Goal: Task Accomplishment & Management: Complete application form

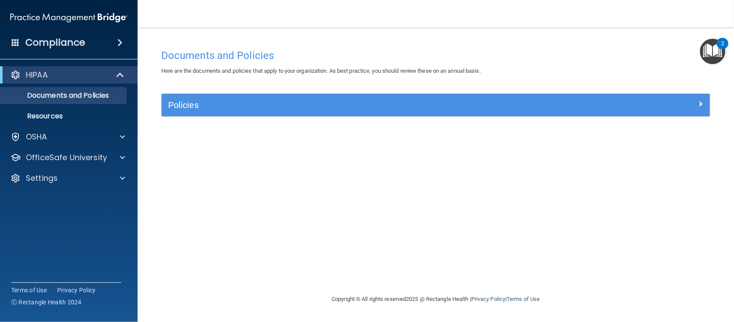
click at [712, 54] on img "Open Resource Center, 2 new notifications" at bounding box center [712, 51] width 25 height 25
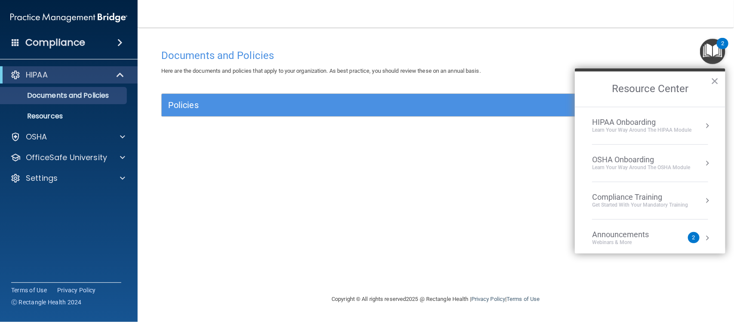
click at [623, 193] on div "Compliance Training" at bounding box center [640, 196] width 96 height 9
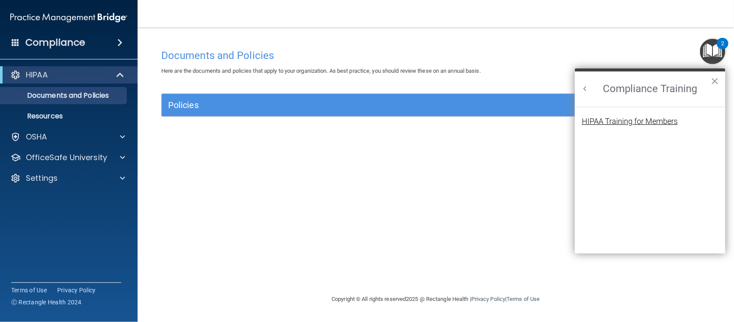
click at [611, 123] on div "HIPAA Training for Members" at bounding box center [630, 121] width 96 height 8
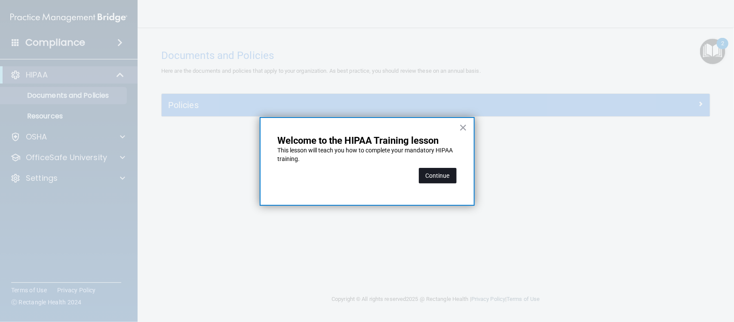
click at [435, 177] on button "Continue" at bounding box center [438, 175] width 38 height 15
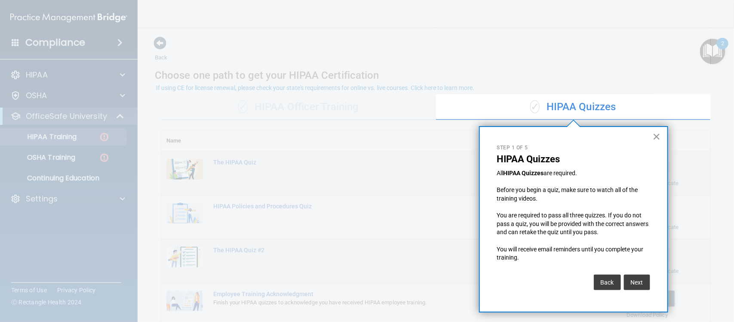
click at [657, 135] on button "×" at bounding box center [657, 136] width 8 height 14
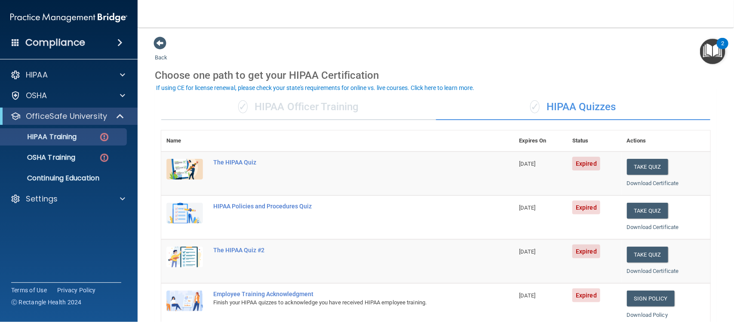
click at [354, 112] on div "✓ HIPAA Officer Training" at bounding box center [298, 107] width 275 height 26
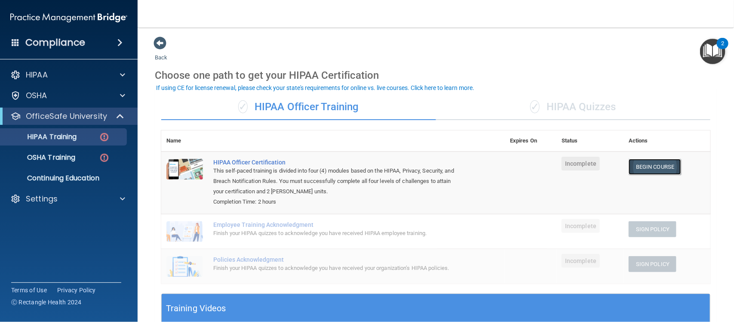
click at [642, 167] on link "Begin Course" at bounding box center [655, 167] width 52 height 16
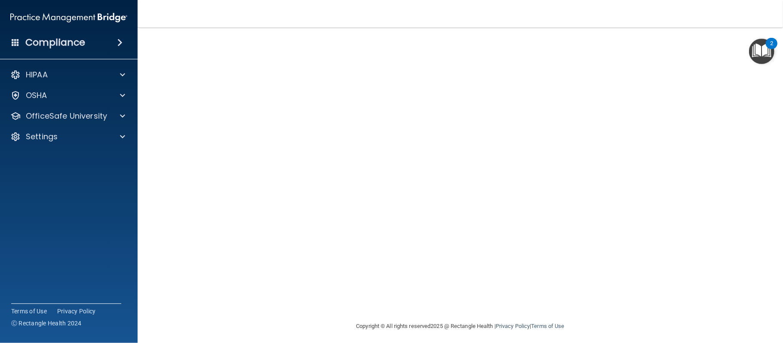
scroll to position [34, 0]
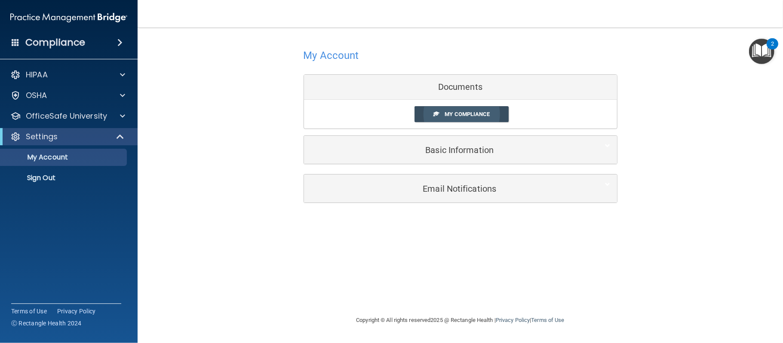
click at [470, 118] on link "My Compliance" at bounding box center [461, 114] width 94 height 16
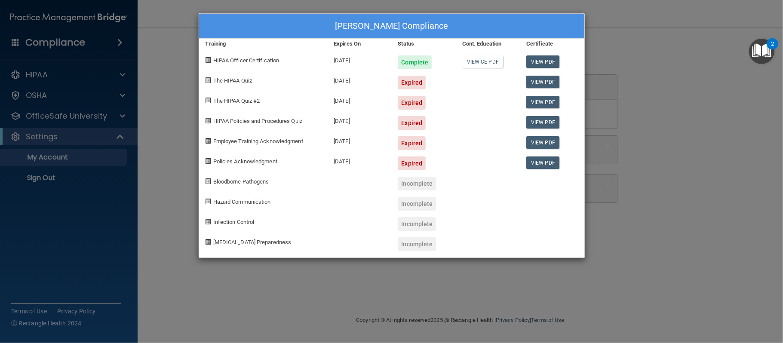
click at [663, 238] on div "Lindsay Ravel's Compliance Training Expires On Status Cont. Education Certifica…" at bounding box center [391, 171] width 783 height 343
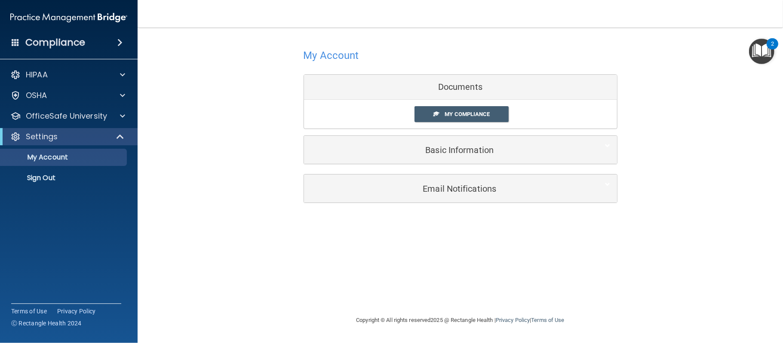
click at [733, 51] on img "Open Resource Center, 2 new notifications" at bounding box center [761, 51] width 25 height 25
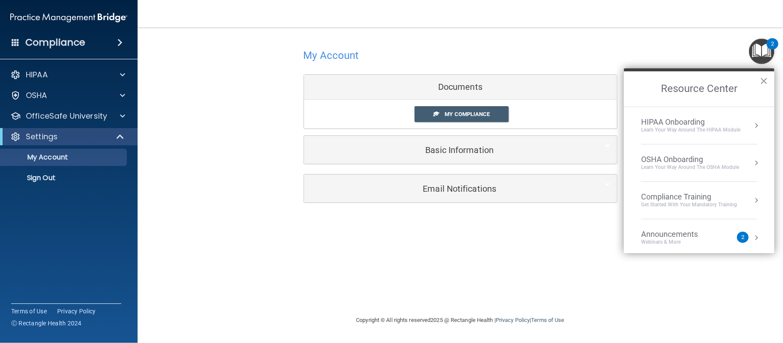
click at [688, 202] on div "Get Started with your mandatory training" at bounding box center [689, 204] width 96 height 7
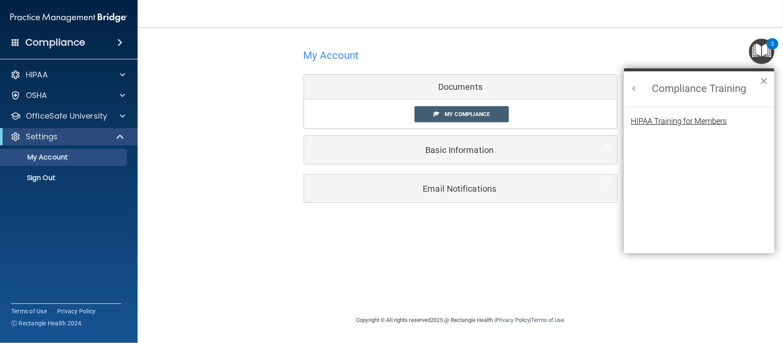
click at [679, 123] on div "HIPAA Training for Members" at bounding box center [679, 121] width 96 height 8
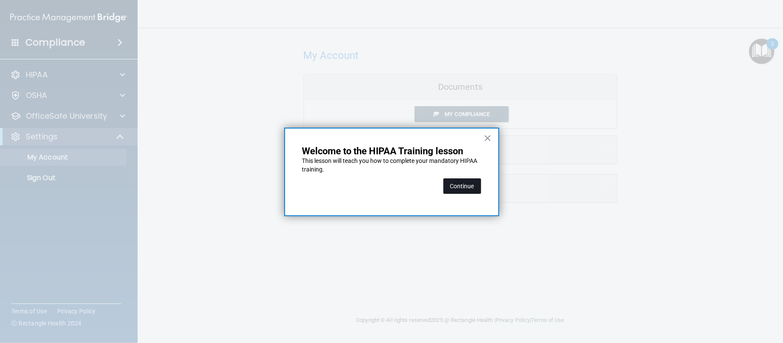
click at [464, 180] on button "Continue" at bounding box center [462, 185] width 38 height 15
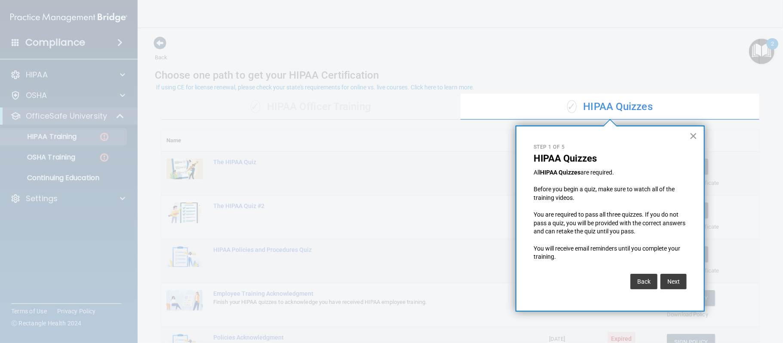
click at [694, 133] on button "×" at bounding box center [693, 136] width 8 height 14
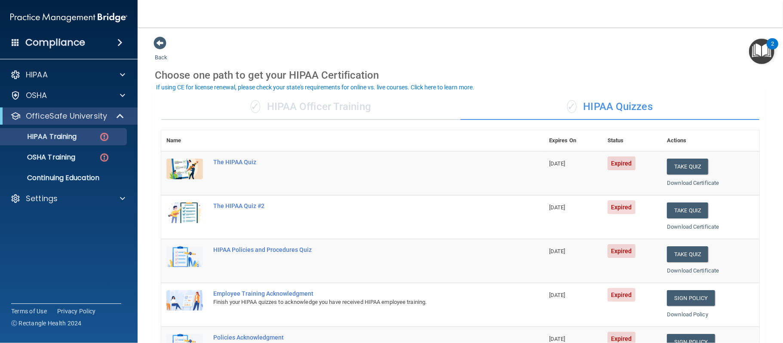
click at [338, 106] on div "✓ HIPAA Officer Training" at bounding box center [310, 107] width 299 height 26
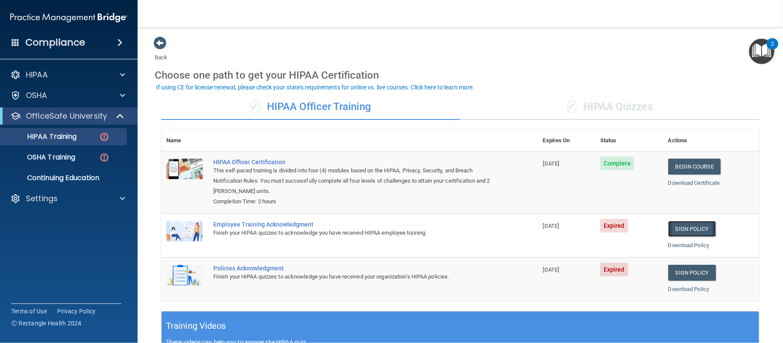
click at [686, 234] on link "Sign Policy" at bounding box center [692, 229] width 48 height 16
click at [684, 276] on link "Sign Policy" at bounding box center [692, 273] width 48 height 16
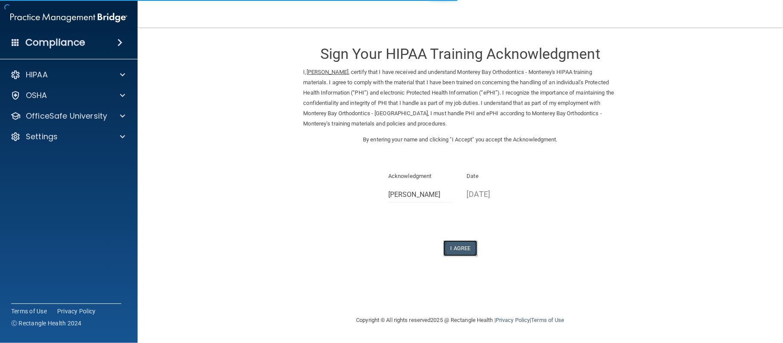
click at [472, 249] on button "I Agree" at bounding box center [460, 248] width 34 height 16
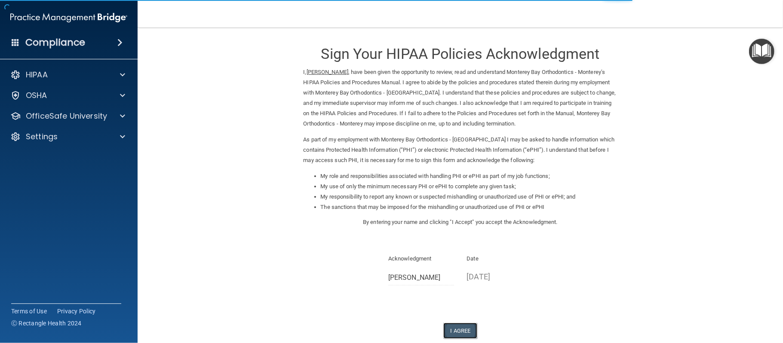
click at [459, 326] on button "I Agree" at bounding box center [460, 331] width 34 height 16
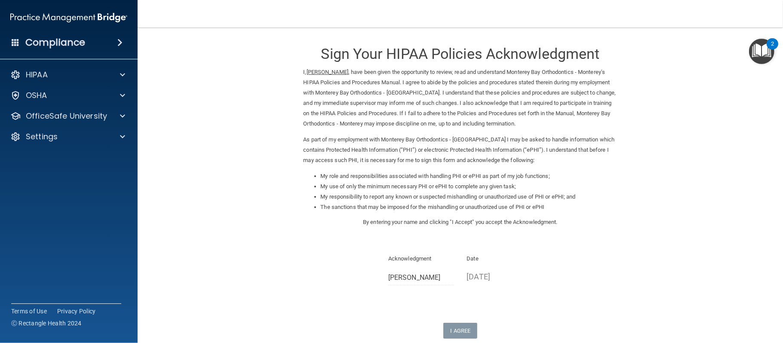
scroll to position [84, 0]
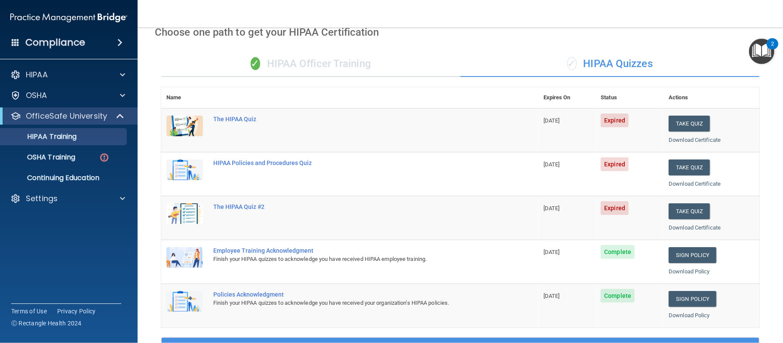
scroll to position [16, 0]
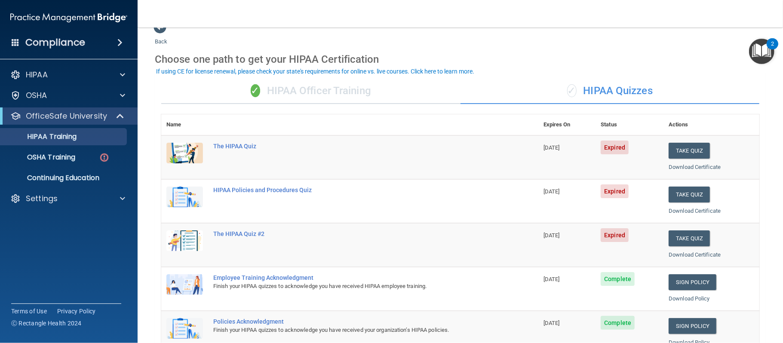
click at [307, 98] on div "✓ HIPAA Officer Training" at bounding box center [310, 91] width 299 height 26
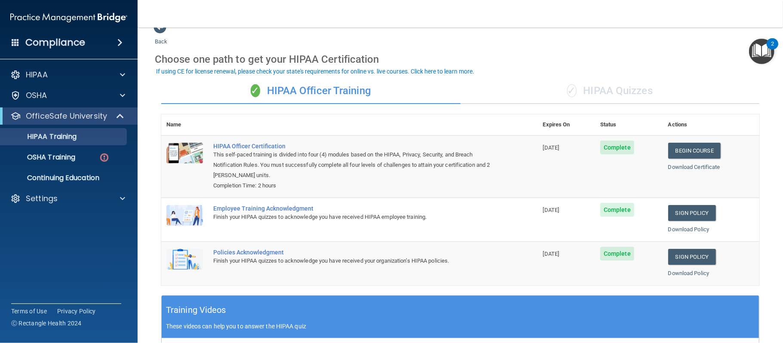
click at [583, 97] on div "✓ HIPAA Quizzes" at bounding box center [609, 91] width 299 height 26
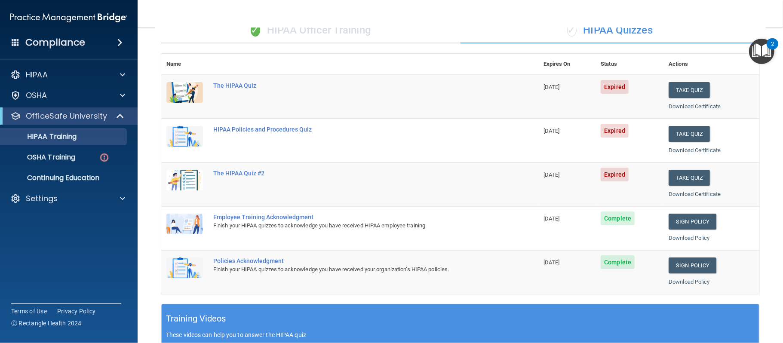
scroll to position [76, 0]
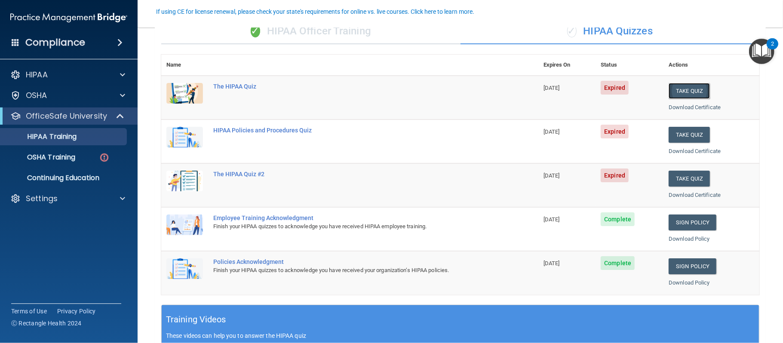
click at [682, 89] on button "Take Quiz" at bounding box center [689, 91] width 41 height 16
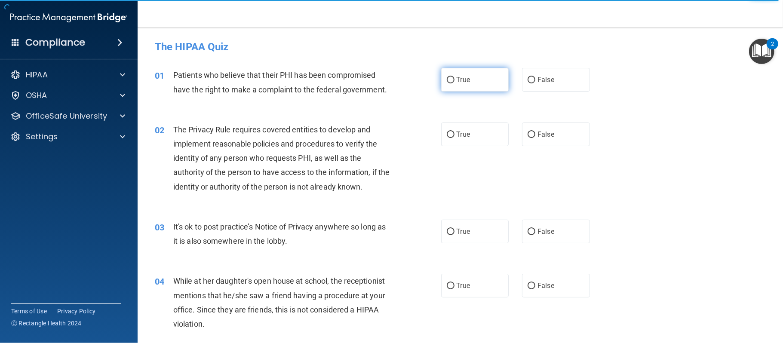
click at [474, 87] on label "True" at bounding box center [475, 80] width 68 height 24
click at [454, 83] on input "True" at bounding box center [451, 80] width 8 height 6
radio input "true"
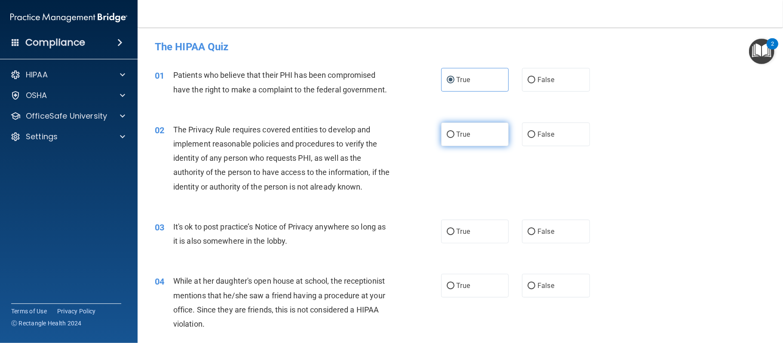
click at [481, 129] on label "True" at bounding box center [475, 135] width 68 height 24
click at [454, 132] on input "True" at bounding box center [451, 135] width 8 height 6
radio input "true"
click at [557, 229] on label "False" at bounding box center [556, 232] width 68 height 24
click at [535, 229] on input "False" at bounding box center [532, 232] width 8 height 6
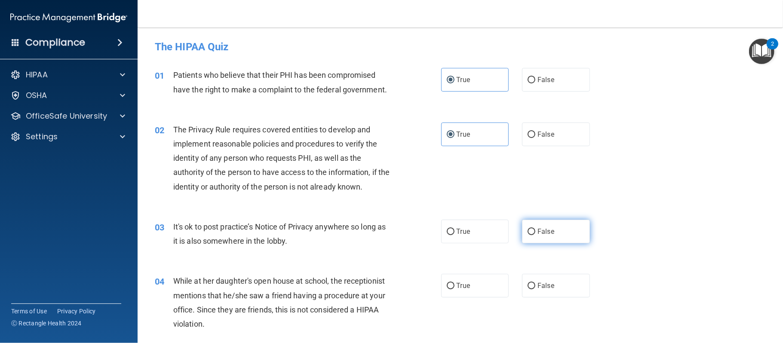
radio input "true"
click at [565, 276] on label "False" at bounding box center [556, 286] width 68 height 24
click at [535, 283] on input "False" at bounding box center [532, 286] width 8 height 6
radio input "true"
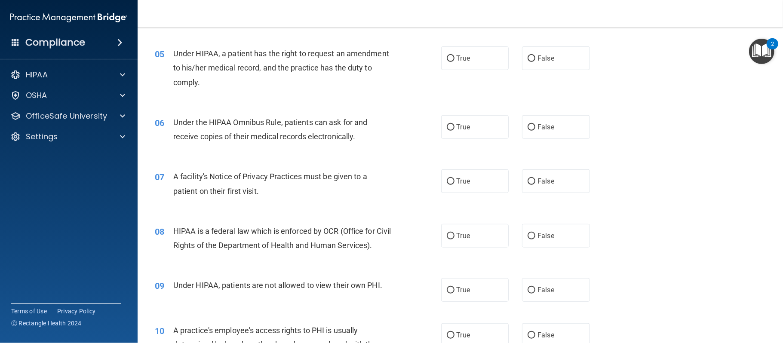
scroll to position [315, 0]
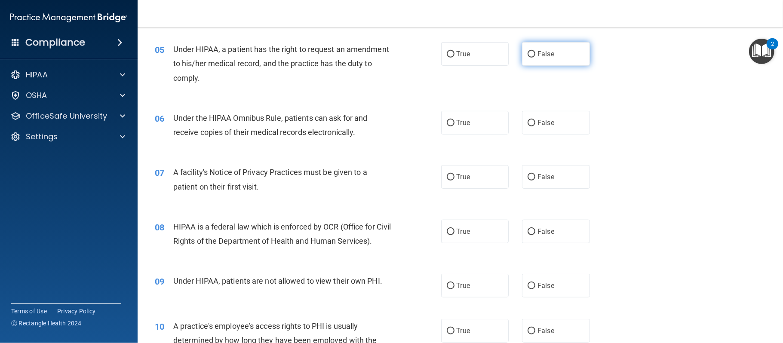
click at [545, 61] on label "False" at bounding box center [556, 54] width 68 height 24
click at [535, 58] on input "False" at bounding box center [532, 54] width 8 height 6
radio input "true"
click at [484, 130] on label "True" at bounding box center [475, 123] width 68 height 24
click at [454, 126] on input "True" at bounding box center [451, 123] width 8 height 6
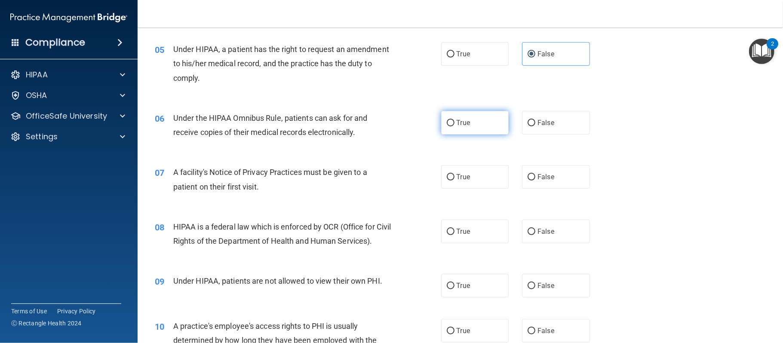
radio input "true"
click at [481, 177] on label "True" at bounding box center [475, 177] width 68 height 24
click at [454, 177] on input "True" at bounding box center [451, 177] width 8 height 6
radio input "true"
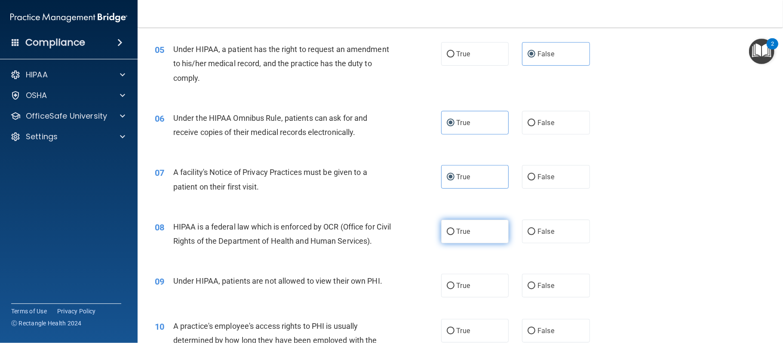
click at [479, 227] on label "True" at bounding box center [475, 232] width 68 height 24
click at [454, 229] on input "True" at bounding box center [451, 232] width 8 height 6
radio input "true"
click at [551, 288] on span "False" at bounding box center [545, 286] width 17 height 8
click at [535, 288] on input "False" at bounding box center [532, 286] width 8 height 6
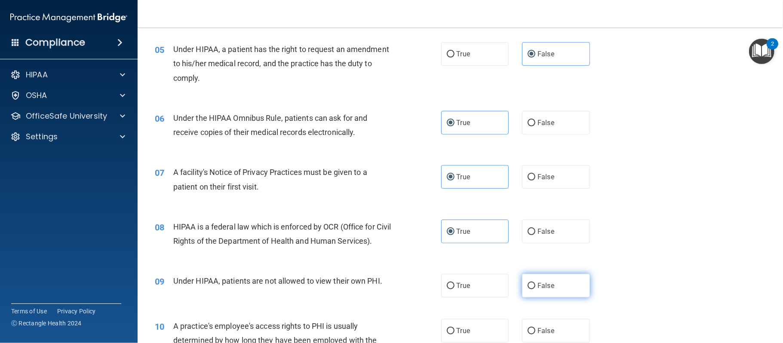
radio input "true"
click at [554, 327] on span "False" at bounding box center [545, 331] width 17 height 8
click at [535, 328] on input "False" at bounding box center [532, 331] width 8 height 6
radio input "true"
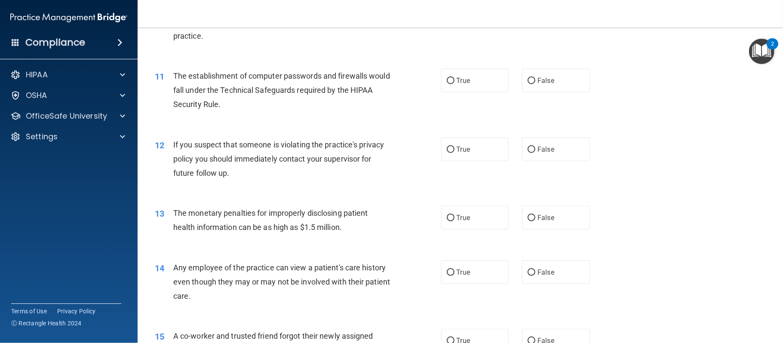
scroll to position [637, 0]
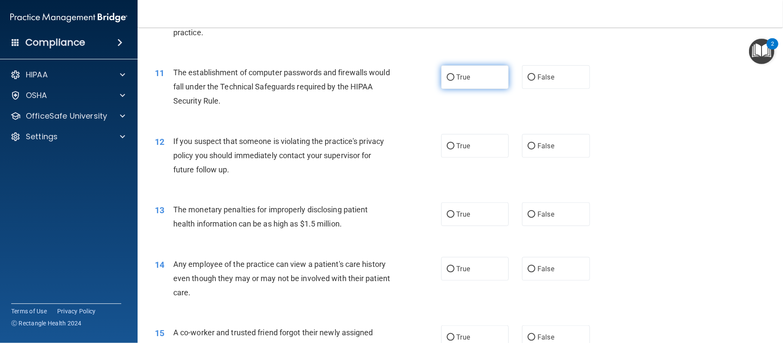
click at [454, 86] on label "True" at bounding box center [475, 77] width 68 height 24
click at [454, 81] on input "True" at bounding box center [451, 77] width 8 height 6
radio input "true"
click at [466, 144] on span "True" at bounding box center [463, 146] width 13 height 8
click at [454, 144] on input "True" at bounding box center [451, 146] width 8 height 6
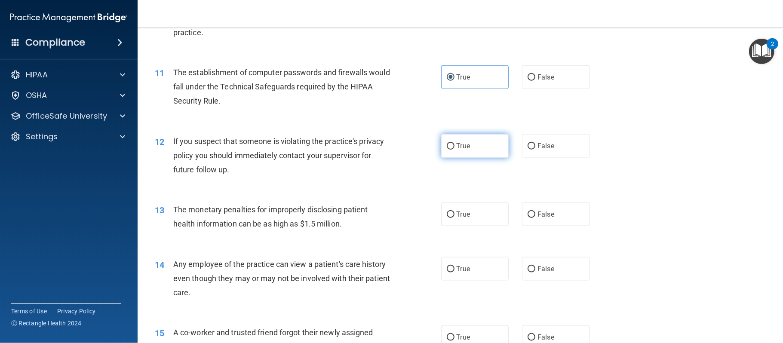
radio input "true"
click at [482, 220] on label "True" at bounding box center [475, 215] width 68 height 24
click at [454, 218] on input "True" at bounding box center [451, 215] width 8 height 6
radio input "true"
click at [547, 269] on span "False" at bounding box center [545, 269] width 17 height 8
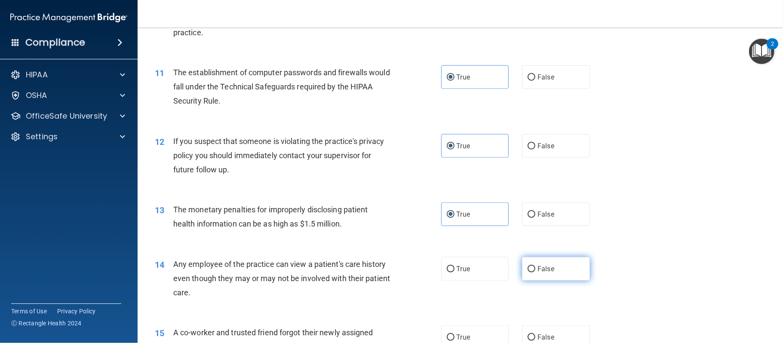
click at [535, 269] on input "False" at bounding box center [532, 269] width 8 height 6
radio input "true"
click at [567, 329] on label "False" at bounding box center [556, 337] width 68 height 24
click at [535, 334] on input "False" at bounding box center [532, 337] width 8 height 6
radio input "true"
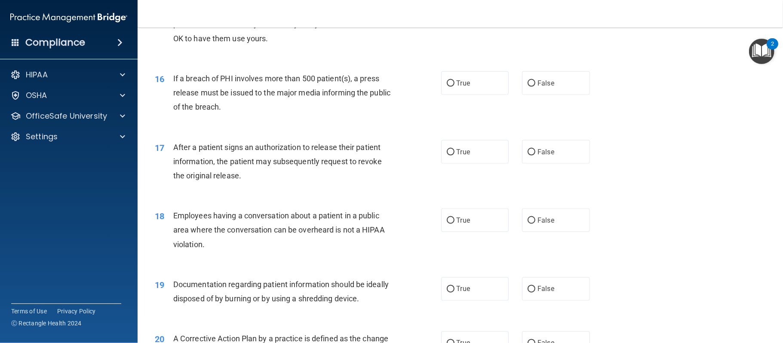
scroll to position [986, 0]
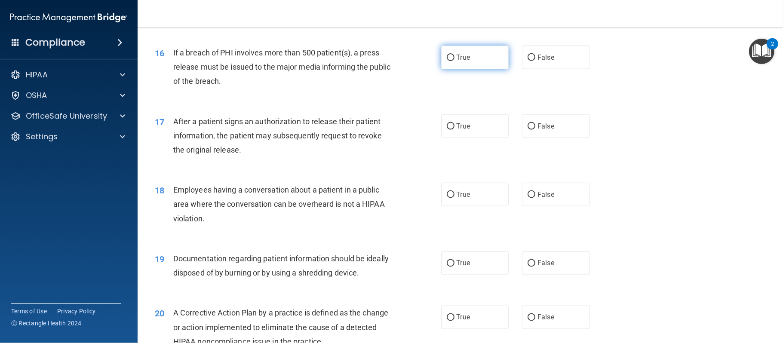
click at [460, 64] on label "True" at bounding box center [475, 58] width 68 height 24
click at [454, 61] on input "True" at bounding box center [451, 58] width 8 height 6
radio input "true"
click at [472, 121] on label "True" at bounding box center [475, 126] width 68 height 24
click at [454, 123] on input "True" at bounding box center [451, 126] width 8 height 6
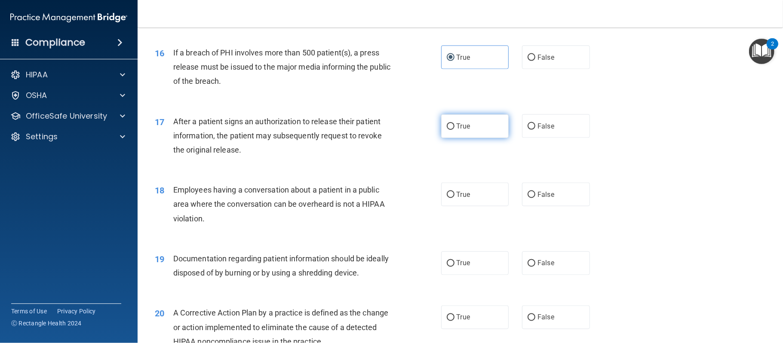
radio input "true"
click at [551, 190] on span "False" at bounding box center [545, 194] width 17 height 8
click at [535, 192] on input "False" at bounding box center [532, 195] width 8 height 6
radio input "true"
click at [457, 263] on span "True" at bounding box center [463, 263] width 13 height 8
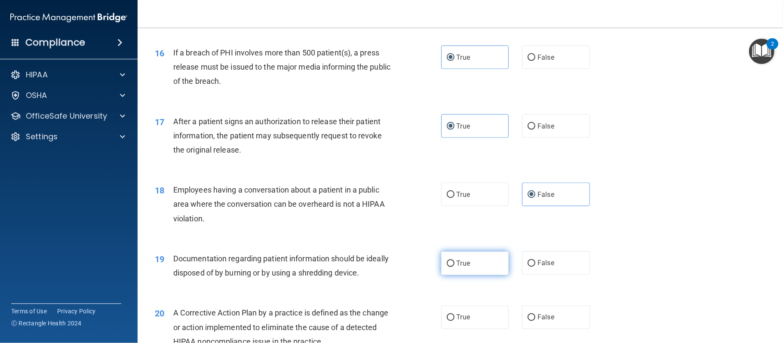
click at [454, 263] on input "True" at bounding box center [451, 264] width 8 height 6
radio input "true"
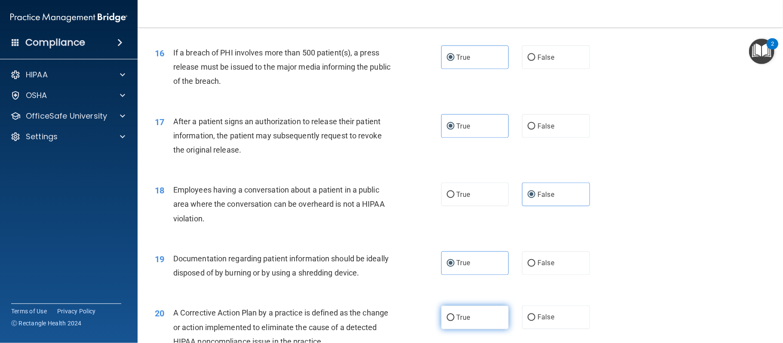
click at [473, 319] on label "True" at bounding box center [475, 318] width 68 height 24
click at [454, 319] on input "True" at bounding box center [451, 318] width 8 height 6
radio input "true"
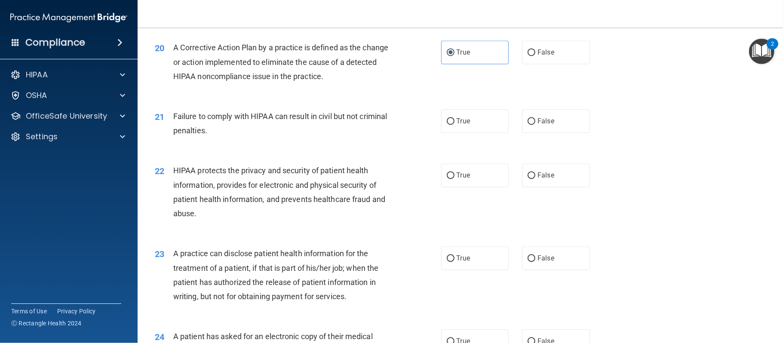
scroll to position [1307, 0]
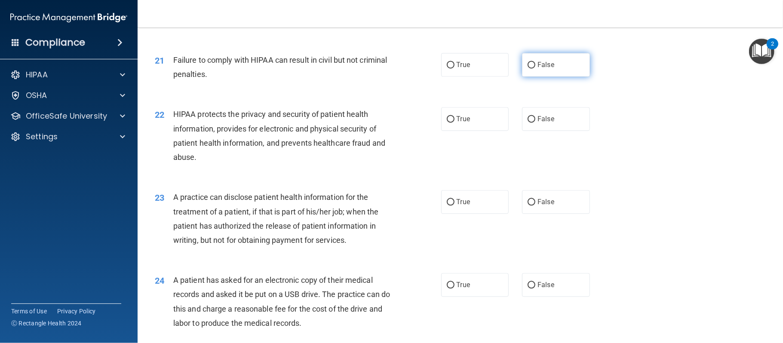
click at [569, 64] on label "False" at bounding box center [556, 65] width 68 height 24
click at [535, 64] on input "False" at bounding box center [532, 65] width 8 height 6
radio input "true"
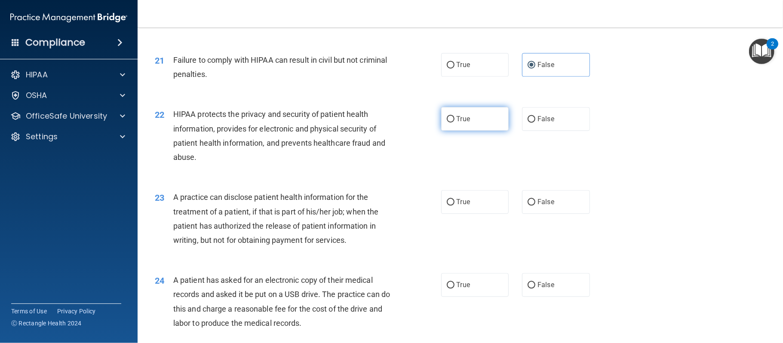
click at [462, 120] on span "True" at bounding box center [463, 119] width 13 height 8
click at [454, 120] on input "True" at bounding box center [451, 119] width 8 height 6
radio input "true"
click at [548, 198] on span "False" at bounding box center [545, 202] width 17 height 8
click at [535, 199] on input "False" at bounding box center [532, 202] width 8 height 6
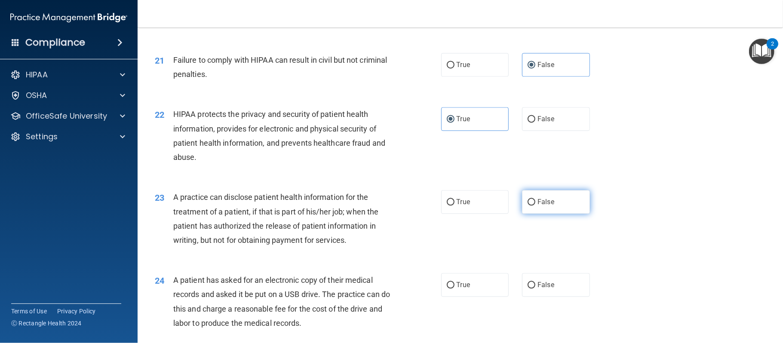
radio input "true"
click at [462, 293] on label "True" at bounding box center [475, 285] width 68 height 24
click at [454, 288] on input "True" at bounding box center [451, 285] width 8 height 6
radio input "true"
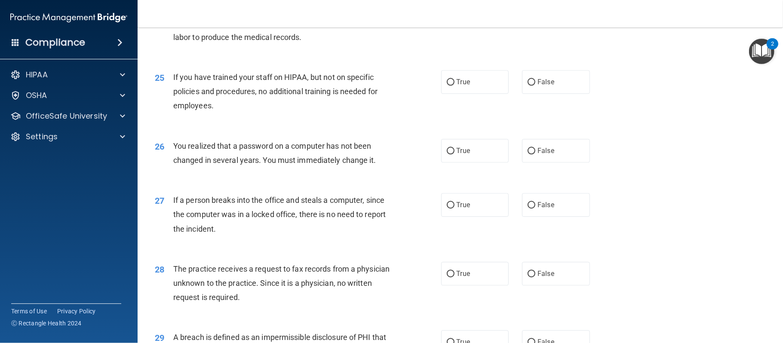
scroll to position [1598, 0]
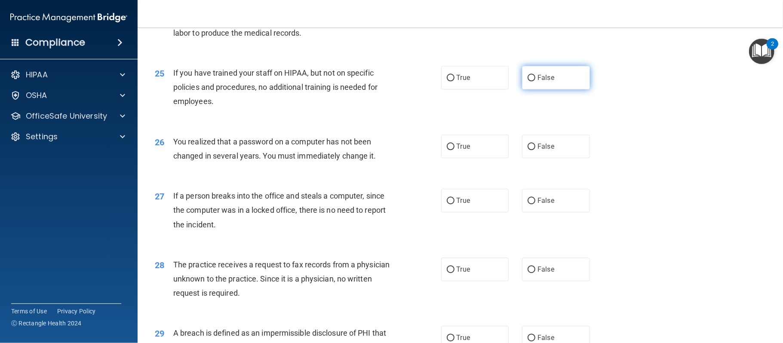
click at [552, 82] on label "False" at bounding box center [556, 78] width 68 height 24
click at [535, 81] on input "False" at bounding box center [532, 78] width 8 height 6
radio input "true"
click at [477, 145] on label "True" at bounding box center [475, 147] width 68 height 24
click at [454, 145] on input "True" at bounding box center [451, 147] width 8 height 6
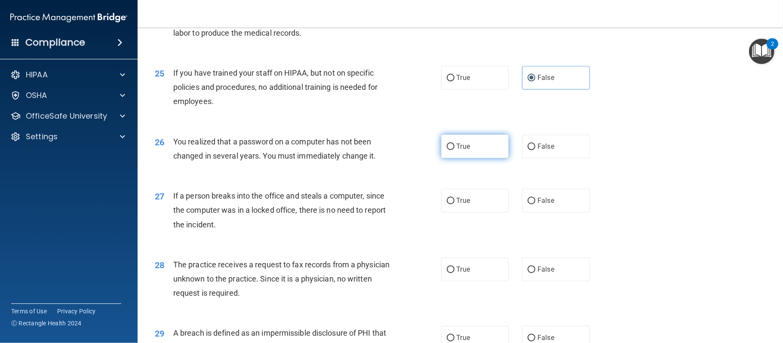
radio input "true"
click at [534, 193] on label "False" at bounding box center [556, 201] width 68 height 24
click at [534, 198] on input "False" at bounding box center [532, 201] width 8 height 6
radio input "true"
click at [556, 266] on label "False" at bounding box center [556, 270] width 68 height 24
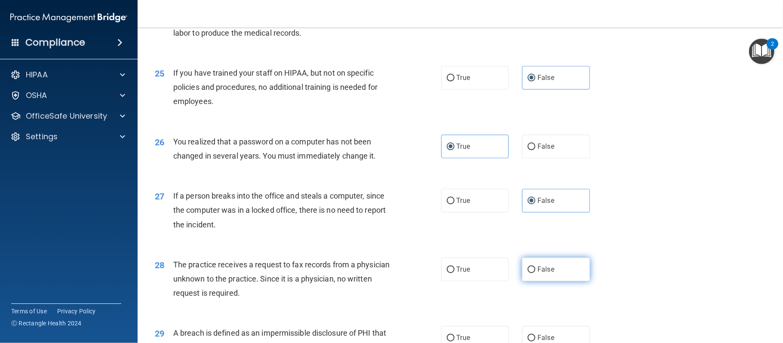
click at [535, 267] on input "False" at bounding box center [532, 270] width 8 height 6
radio input "true"
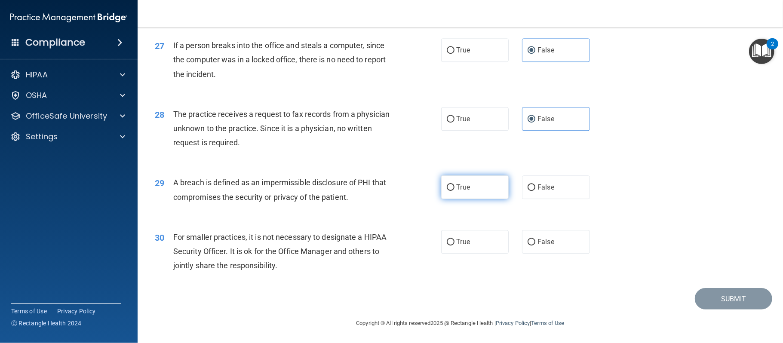
click at [474, 191] on label "True" at bounding box center [475, 187] width 68 height 24
click at [454, 191] on input "True" at bounding box center [451, 187] width 8 height 6
radio input "true"
click at [536, 241] on label "False" at bounding box center [556, 242] width 68 height 24
click at [535, 241] on input "False" at bounding box center [532, 242] width 8 height 6
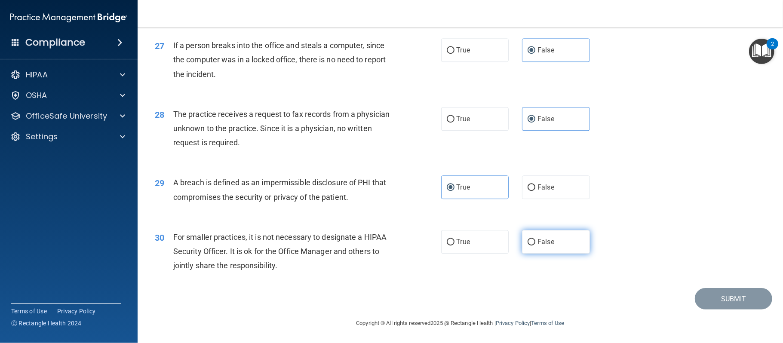
radio input "true"
click at [734, 301] on button "Submit" at bounding box center [733, 299] width 77 height 22
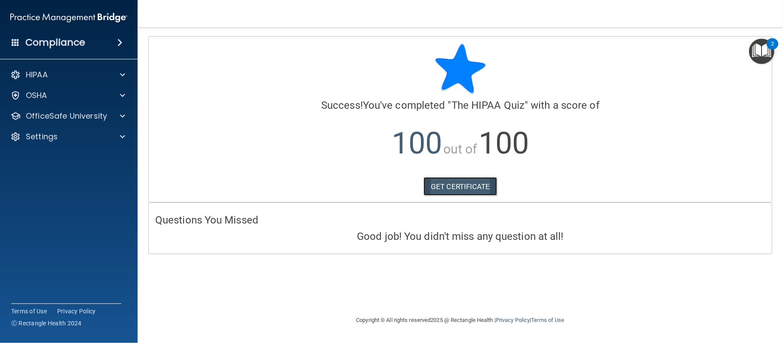
click at [464, 191] on link "GET CERTIFICATE" at bounding box center [460, 186] width 74 height 19
click at [762, 57] on img "Open Resource Center, 2 new notifications" at bounding box center [761, 51] width 25 height 25
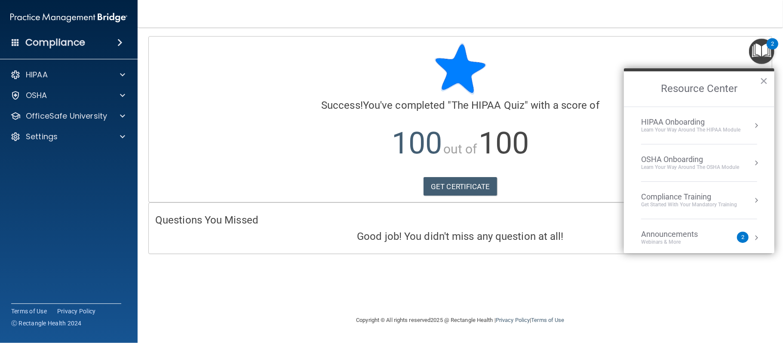
click at [695, 196] on div "Compliance Training" at bounding box center [689, 196] width 96 height 9
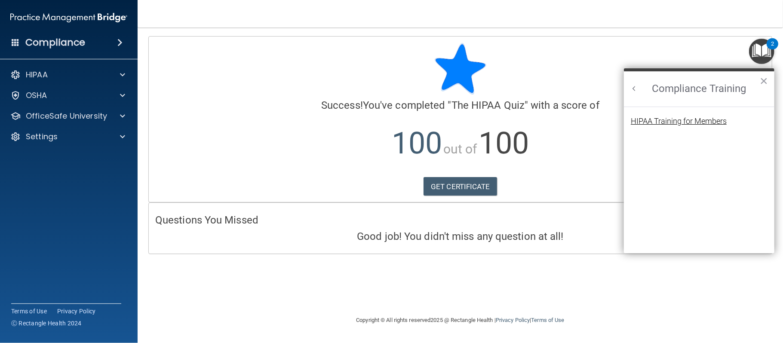
click at [677, 121] on div "HIPAA Training for Members" at bounding box center [679, 121] width 96 height 8
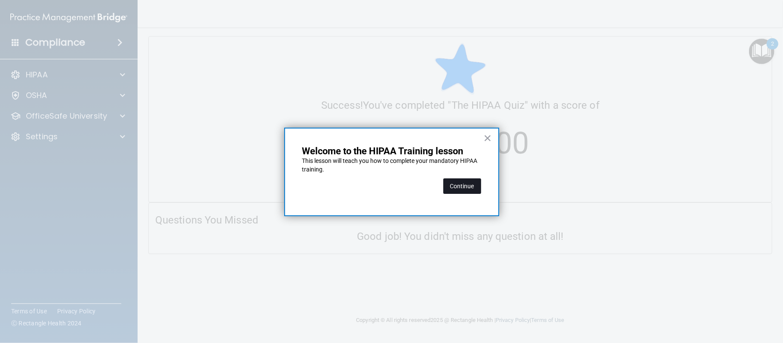
click at [470, 188] on button "Continue" at bounding box center [462, 185] width 38 height 15
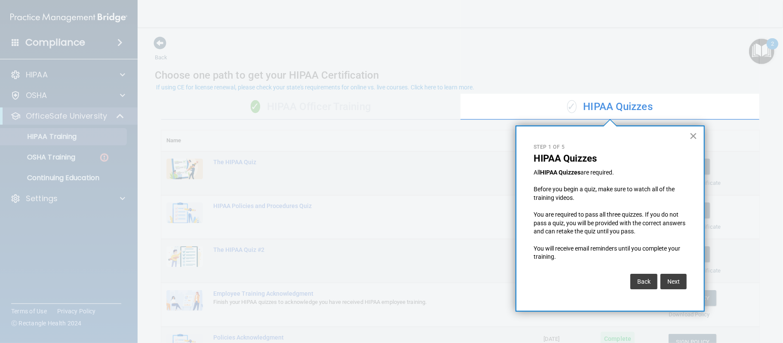
click at [694, 140] on button "×" at bounding box center [693, 136] width 8 height 14
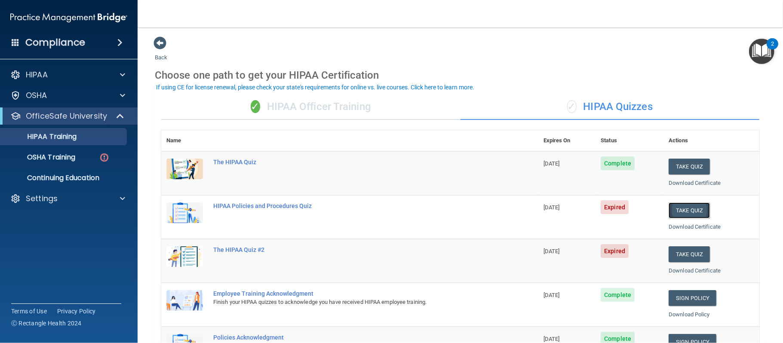
click at [678, 212] on button "Take Quiz" at bounding box center [689, 211] width 41 height 16
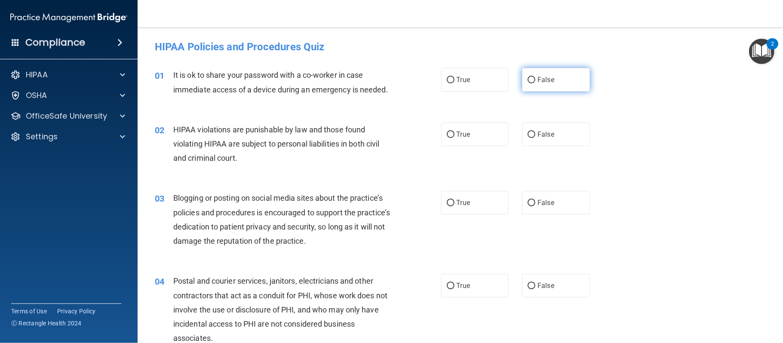
click at [557, 80] on label "False" at bounding box center [556, 80] width 68 height 24
click at [535, 80] on input "False" at bounding box center [532, 80] width 8 height 6
radio input "true"
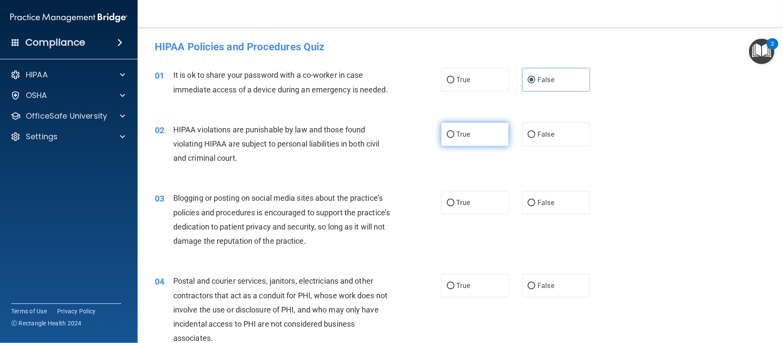
click at [484, 133] on label "True" at bounding box center [475, 135] width 68 height 24
click at [454, 133] on input "True" at bounding box center [451, 135] width 8 height 6
radio input "true"
click at [561, 203] on label "False" at bounding box center [556, 203] width 68 height 24
click at [535, 203] on input "False" at bounding box center [532, 203] width 8 height 6
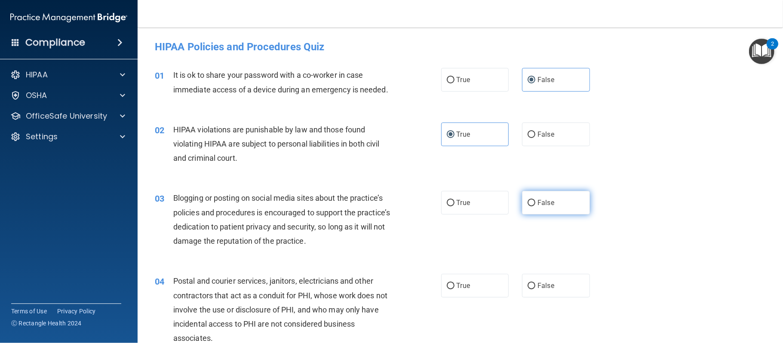
radio input "true"
click at [466, 280] on label "True" at bounding box center [475, 286] width 68 height 24
click at [454, 283] on input "True" at bounding box center [451, 286] width 8 height 6
radio input "true"
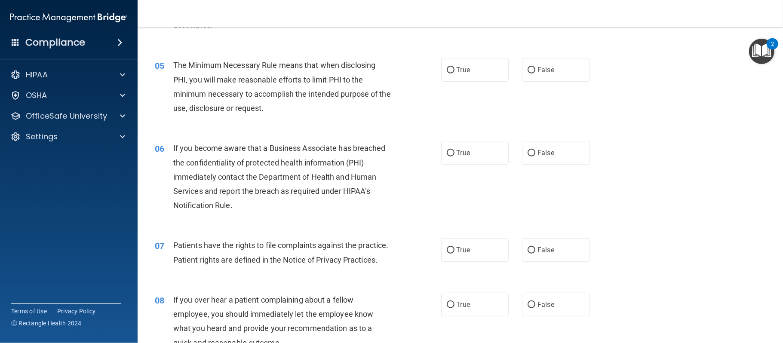
scroll to position [317, 0]
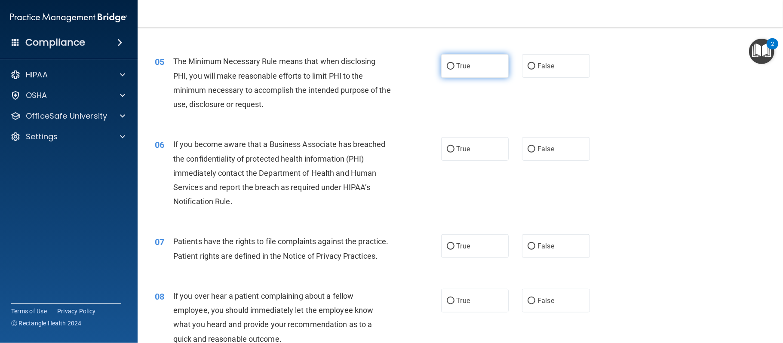
click at [468, 71] on label "True" at bounding box center [475, 66] width 68 height 24
click at [454, 70] on input "True" at bounding box center [451, 66] width 8 height 6
radio input "true"
click at [558, 156] on label "False" at bounding box center [556, 149] width 68 height 24
click at [535, 153] on input "False" at bounding box center [532, 149] width 8 height 6
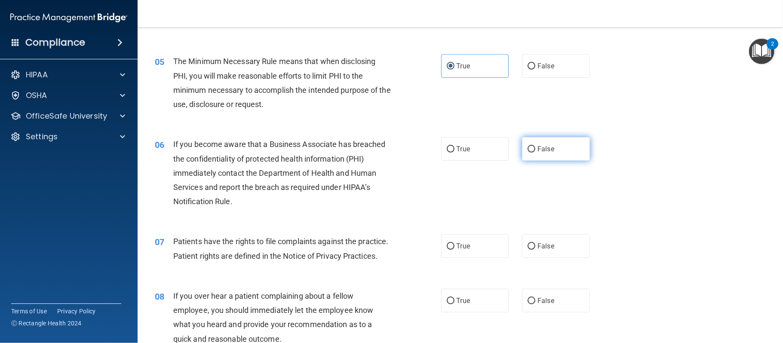
radio input "true"
click at [561, 245] on label "False" at bounding box center [556, 246] width 68 height 24
click at [535, 245] on input "False" at bounding box center [532, 246] width 8 height 6
radio input "true"
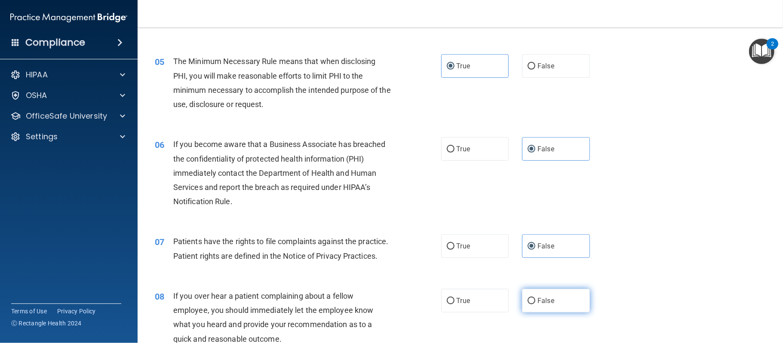
click at [556, 301] on label "False" at bounding box center [556, 301] width 68 height 24
click at [535, 301] on input "False" at bounding box center [532, 301] width 8 height 6
radio input "true"
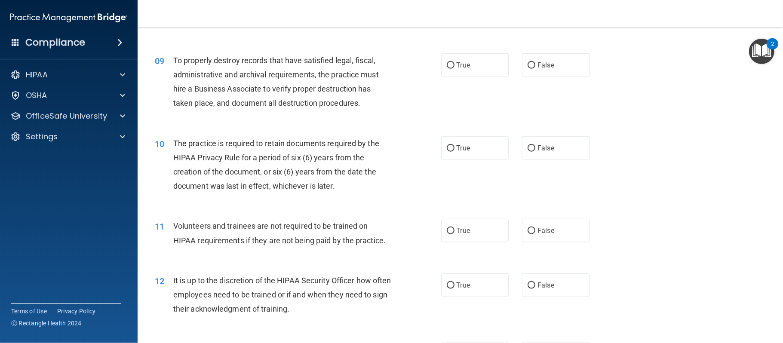
scroll to position [643, 0]
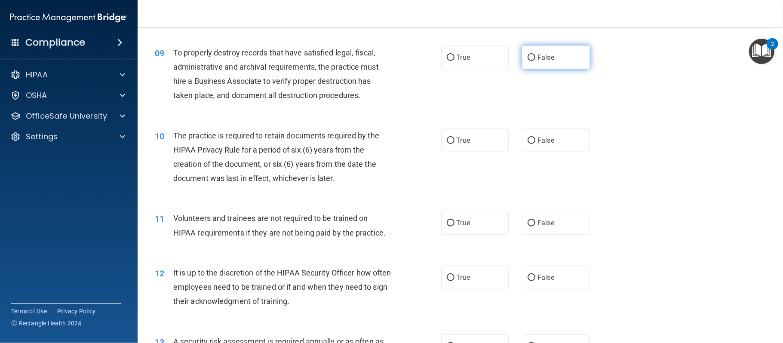
click at [543, 56] on span "False" at bounding box center [545, 57] width 17 height 8
click at [535, 56] on input "False" at bounding box center [532, 58] width 8 height 6
radio input "true"
click at [464, 142] on span "True" at bounding box center [463, 140] width 13 height 8
click at [454, 142] on input "True" at bounding box center [451, 141] width 8 height 6
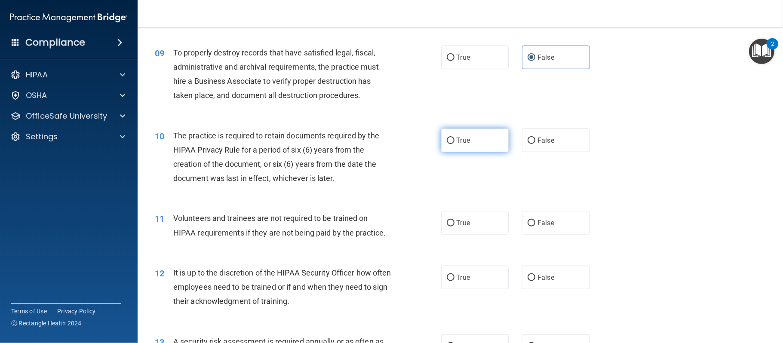
radio input "true"
click at [473, 218] on label "True" at bounding box center [475, 223] width 68 height 24
click at [454, 220] on input "True" at bounding box center [451, 223] width 8 height 6
radio input "true"
click at [475, 282] on label "True" at bounding box center [475, 278] width 68 height 24
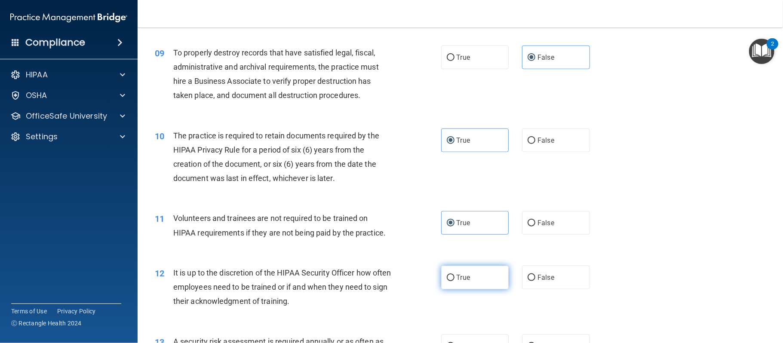
click at [454, 281] on input "True" at bounding box center [451, 278] width 8 height 6
radio input "true"
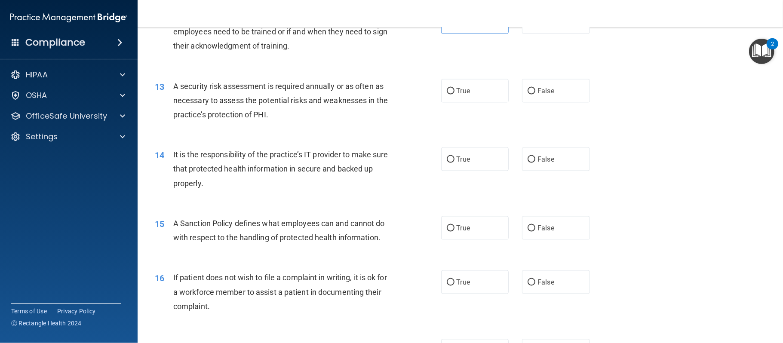
scroll to position [918, 0]
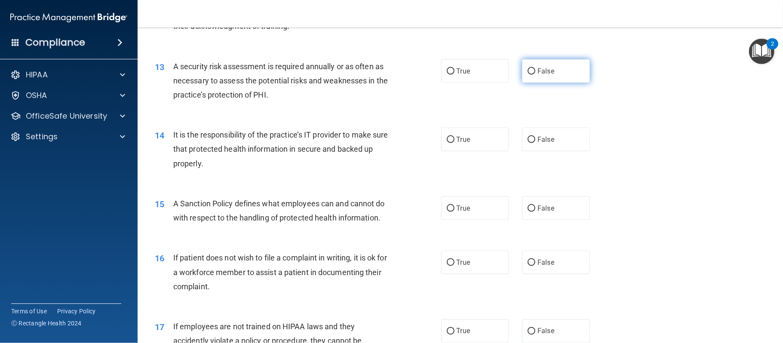
click at [552, 79] on label "False" at bounding box center [556, 71] width 68 height 24
click at [535, 75] on input "False" at bounding box center [532, 71] width 8 height 6
radio input "true"
click at [555, 138] on label "False" at bounding box center [556, 140] width 68 height 24
click at [535, 138] on input "False" at bounding box center [532, 140] width 8 height 6
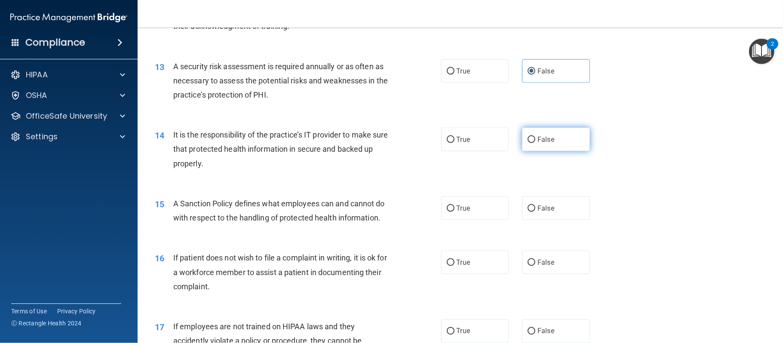
radio input "true"
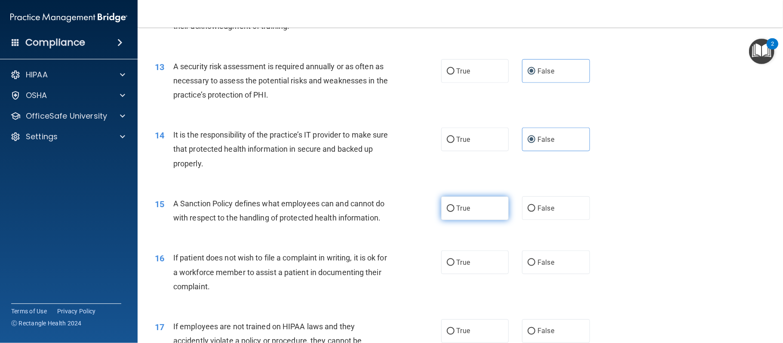
click at [469, 207] on span "True" at bounding box center [463, 208] width 13 height 8
click at [454, 207] on input "True" at bounding box center [451, 209] width 8 height 6
radio input "true"
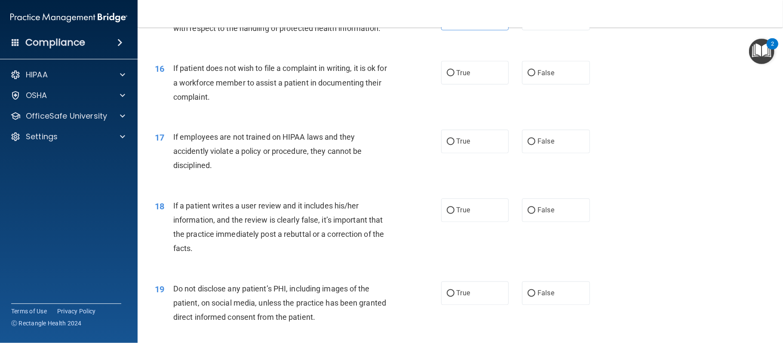
scroll to position [1112, 0]
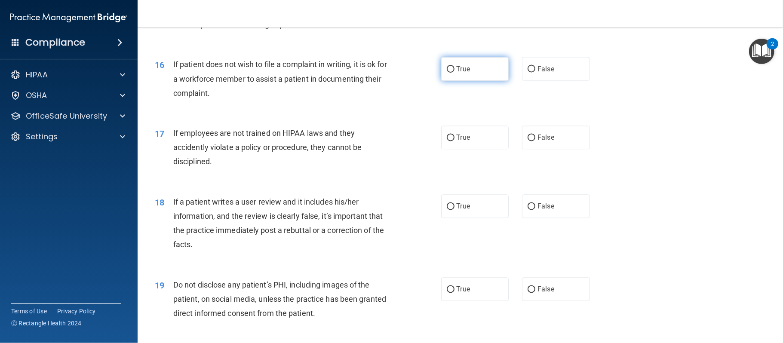
click at [460, 74] on label "True" at bounding box center [475, 69] width 68 height 24
click at [454, 73] on input "True" at bounding box center [451, 69] width 8 height 6
radio input "true"
click at [472, 137] on label "True" at bounding box center [475, 138] width 68 height 24
click at [454, 137] on input "True" at bounding box center [451, 138] width 8 height 6
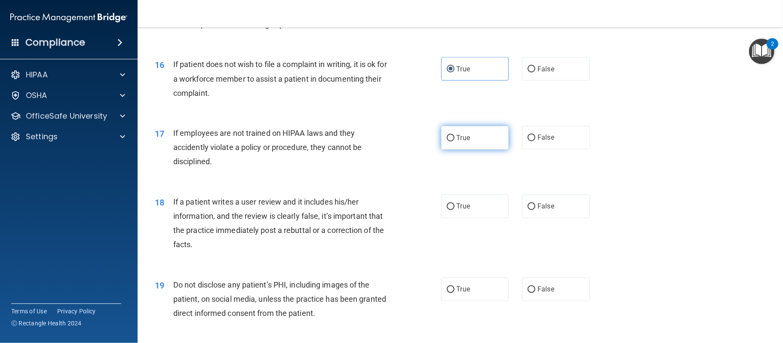
radio input "true"
click at [553, 207] on span "False" at bounding box center [545, 207] width 17 height 8
click at [535, 207] on input "False" at bounding box center [532, 207] width 8 height 6
radio input "true"
click at [553, 289] on span "False" at bounding box center [545, 289] width 17 height 8
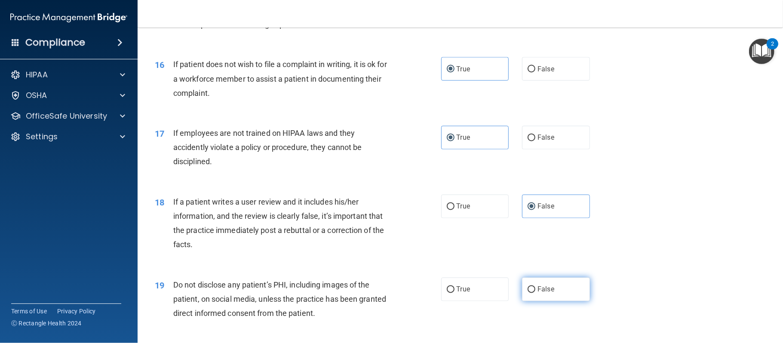
click at [535, 289] on input "False" at bounding box center [532, 290] width 8 height 6
radio input "true"
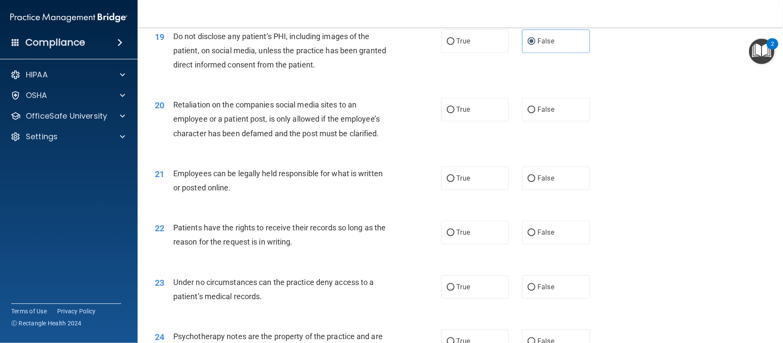
scroll to position [1380, 0]
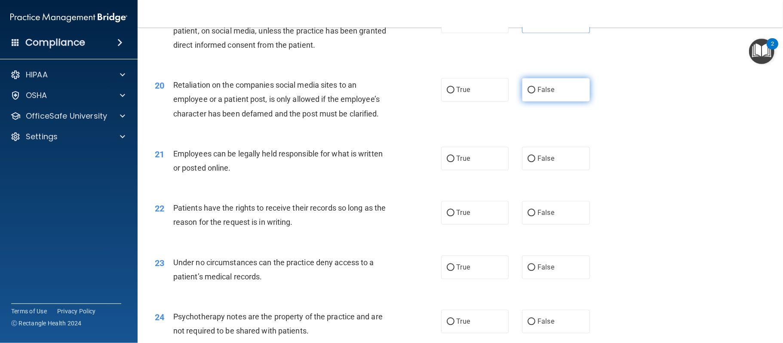
click at [547, 89] on span "False" at bounding box center [545, 90] width 17 height 8
click at [535, 89] on input "False" at bounding box center [532, 90] width 8 height 6
radio input "true"
click at [477, 162] on label "True" at bounding box center [475, 159] width 68 height 24
click at [454, 162] on input "True" at bounding box center [451, 159] width 8 height 6
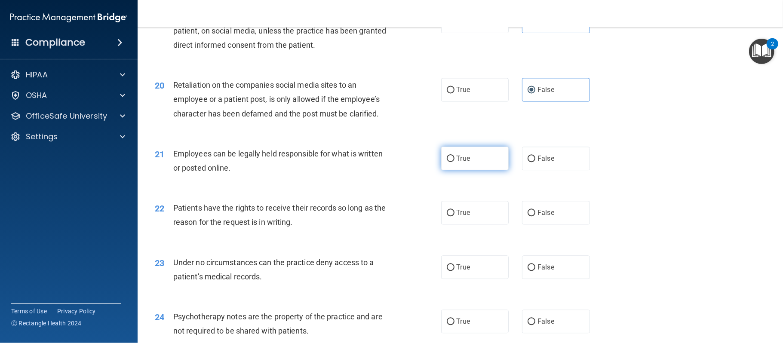
radio input "true"
click at [464, 215] on span "True" at bounding box center [463, 213] width 13 height 8
click at [454, 215] on input "True" at bounding box center [451, 213] width 8 height 6
radio input "true"
click at [546, 263] on span "False" at bounding box center [545, 267] width 17 height 8
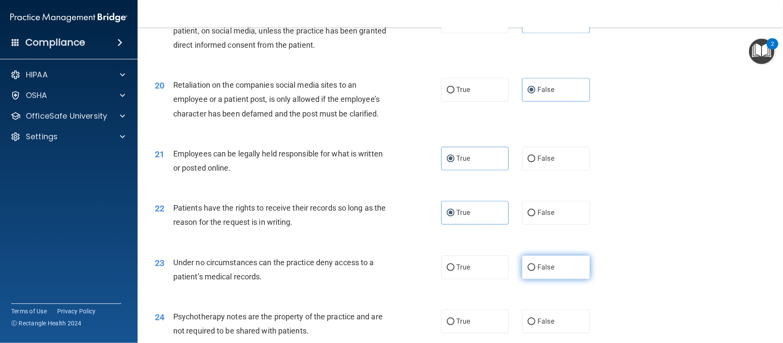
click at [535, 264] on input "False" at bounding box center [532, 267] width 8 height 6
radio input "true"
click at [552, 318] on span "False" at bounding box center [545, 321] width 17 height 8
click at [535, 319] on input "False" at bounding box center [532, 322] width 8 height 6
radio input "true"
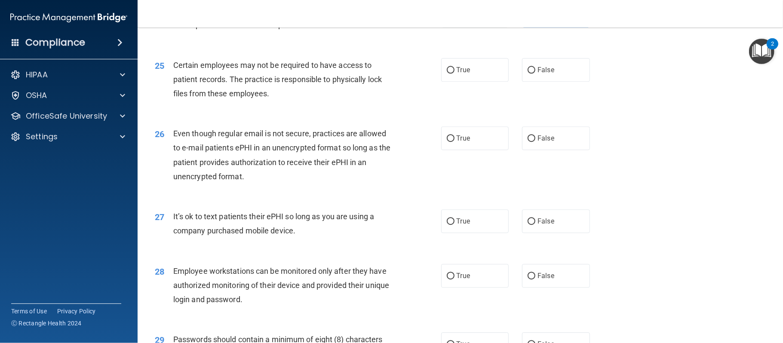
scroll to position [1691, 0]
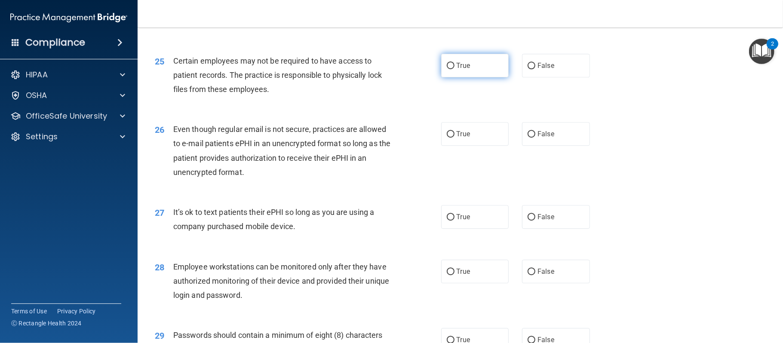
click at [455, 70] on label "True" at bounding box center [475, 66] width 68 height 24
click at [454, 69] on input "True" at bounding box center [451, 66] width 8 height 6
radio input "true"
click at [549, 141] on label "False" at bounding box center [556, 134] width 68 height 24
click at [535, 138] on input "False" at bounding box center [532, 134] width 8 height 6
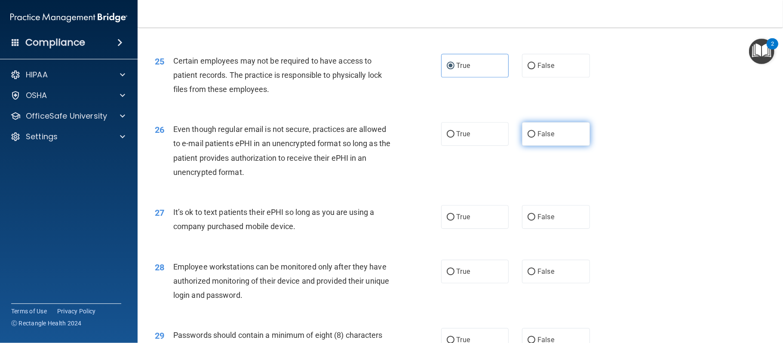
radio input "true"
click at [552, 215] on span "False" at bounding box center [545, 217] width 17 height 8
click at [535, 215] on input "False" at bounding box center [532, 217] width 8 height 6
radio input "true"
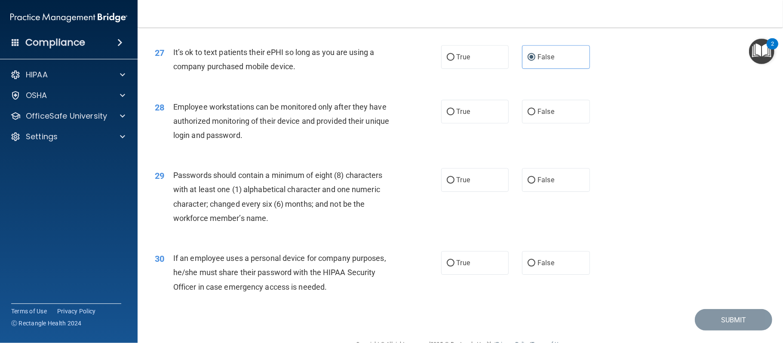
scroll to position [1872, 0]
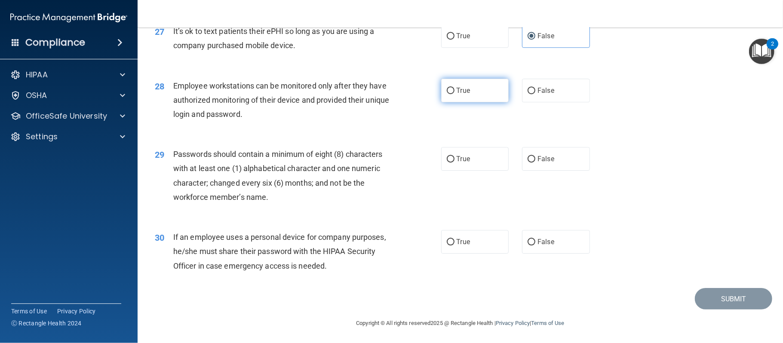
click at [474, 94] on label "True" at bounding box center [475, 91] width 68 height 24
click at [454, 94] on input "True" at bounding box center [451, 91] width 8 height 6
radio input "true"
click at [475, 153] on label "True" at bounding box center [475, 159] width 68 height 24
click at [454, 156] on input "True" at bounding box center [451, 159] width 8 height 6
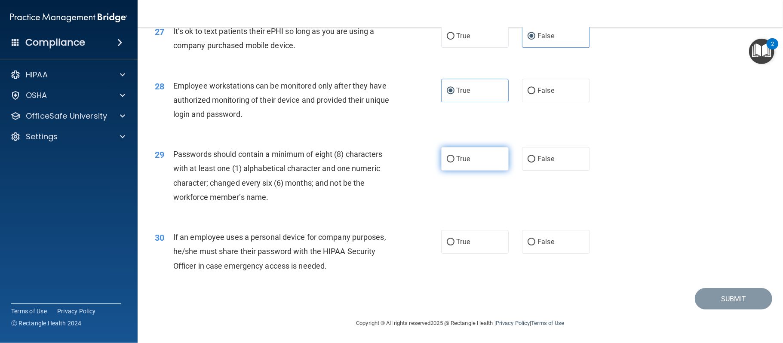
radio input "true"
click at [476, 239] on label "True" at bounding box center [475, 242] width 68 height 24
click at [454, 239] on input "True" at bounding box center [451, 242] width 8 height 6
radio input "true"
click at [734, 303] on button "Submit" at bounding box center [733, 299] width 77 height 22
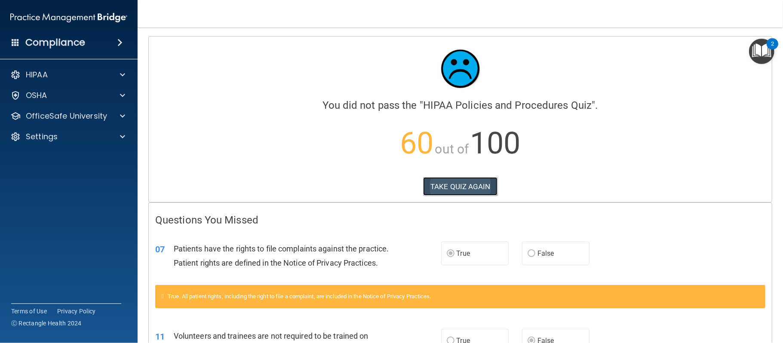
click at [465, 186] on button "TAKE QUIZ AGAIN" at bounding box center [460, 186] width 74 height 19
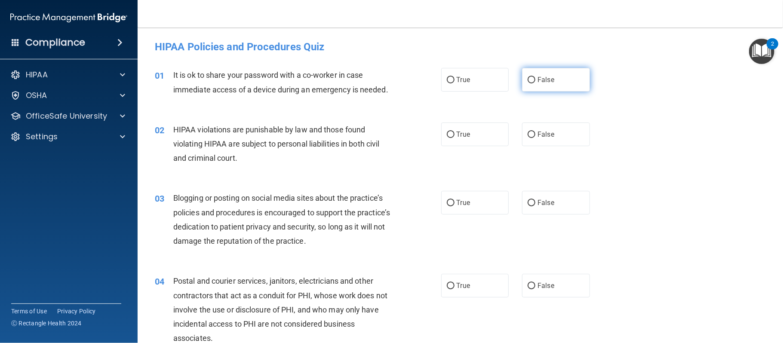
click at [549, 84] on span "False" at bounding box center [545, 80] width 17 height 8
click at [535, 83] on input "False" at bounding box center [532, 80] width 8 height 6
radio input "true"
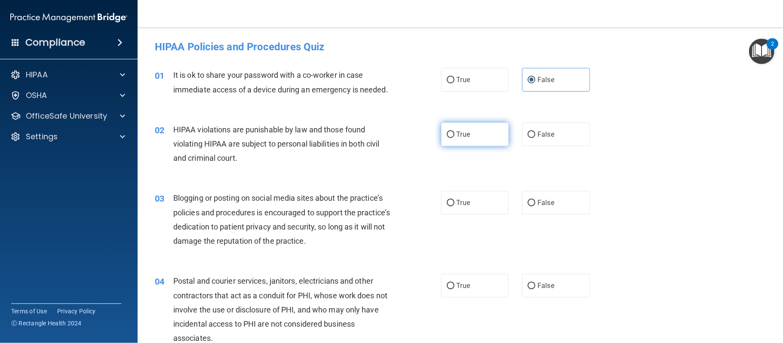
click at [479, 138] on label "True" at bounding box center [475, 135] width 68 height 24
click at [454, 138] on input "True" at bounding box center [451, 135] width 8 height 6
radio input "true"
click at [563, 203] on label "False" at bounding box center [556, 203] width 68 height 24
click at [535, 203] on input "False" at bounding box center [532, 203] width 8 height 6
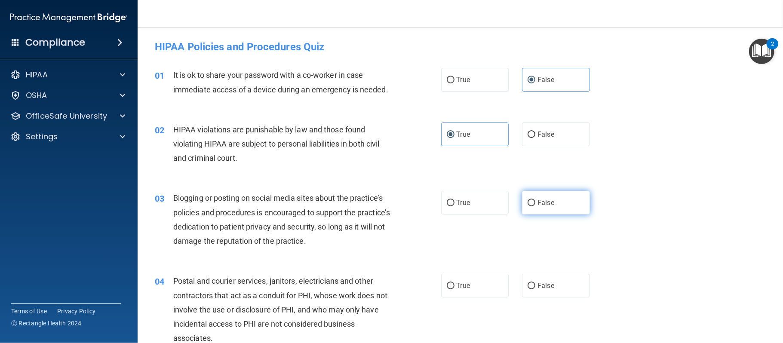
radio input "true"
click at [465, 289] on span "True" at bounding box center [463, 286] width 13 height 8
click at [454, 289] on input "True" at bounding box center [451, 286] width 8 height 6
radio input "true"
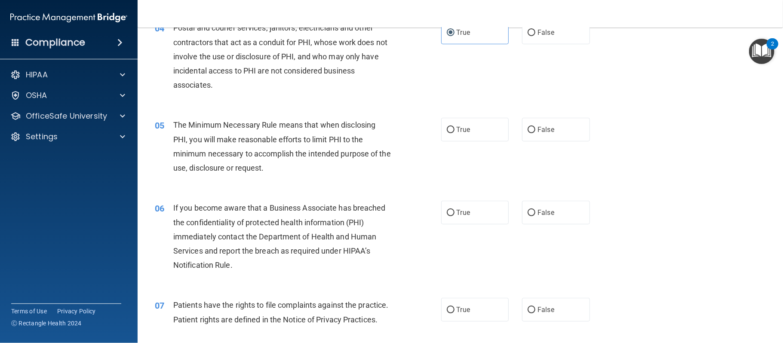
scroll to position [310, 0]
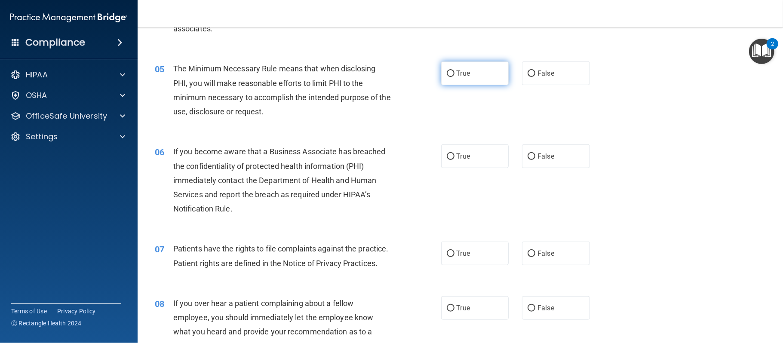
click at [468, 77] on label "True" at bounding box center [475, 73] width 68 height 24
click at [454, 77] on input "True" at bounding box center [451, 74] width 8 height 6
radio input "true"
click at [543, 160] on span "False" at bounding box center [545, 156] width 17 height 8
click at [535, 160] on input "False" at bounding box center [532, 156] width 8 height 6
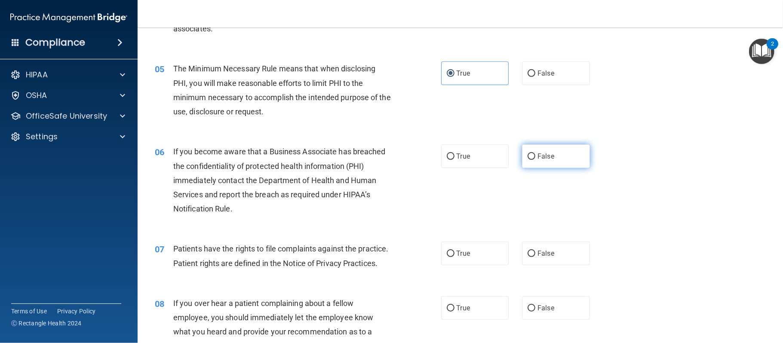
radio input "true"
click at [463, 256] on span "True" at bounding box center [463, 253] width 13 height 8
click at [454, 256] on input "True" at bounding box center [451, 254] width 8 height 6
radio input "true"
click at [552, 306] on span "False" at bounding box center [545, 308] width 17 height 8
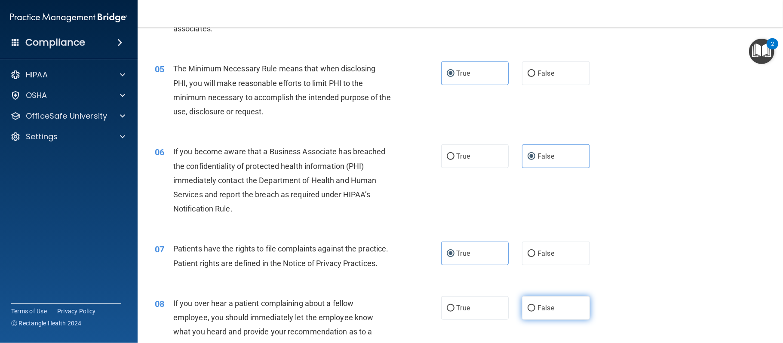
click at [535, 306] on input "False" at bounding box center [532, 308] width 8 height 6
radio input "true"
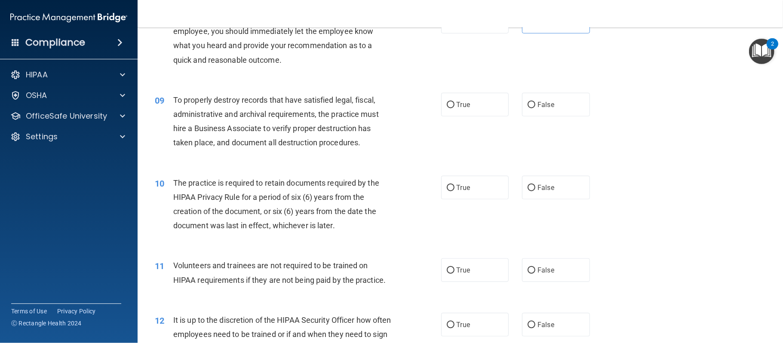
scroll to position [604, 0]
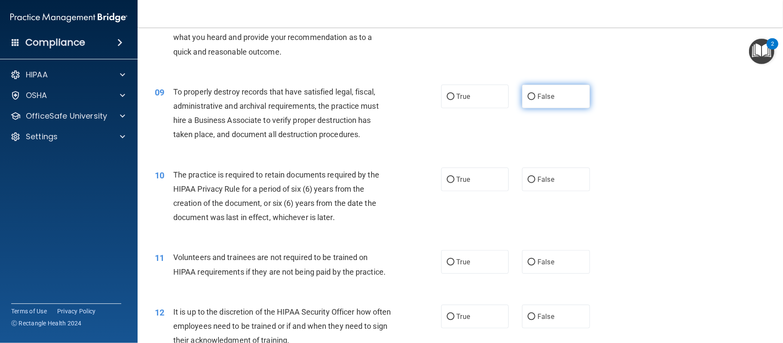
click at [538, 104] on label "False" at bounding box center [556, 97] width 68 height 24
click at [535, 100] on input "False" at bounding box center [532, 97] width 8 height 6
radio input "true"
click at [459, 183] on label "True" at bounding box center [475, 180] width 68 height 24
click at [454, 183] on input "True" at bounding box center [451, 180] width 8 height 6
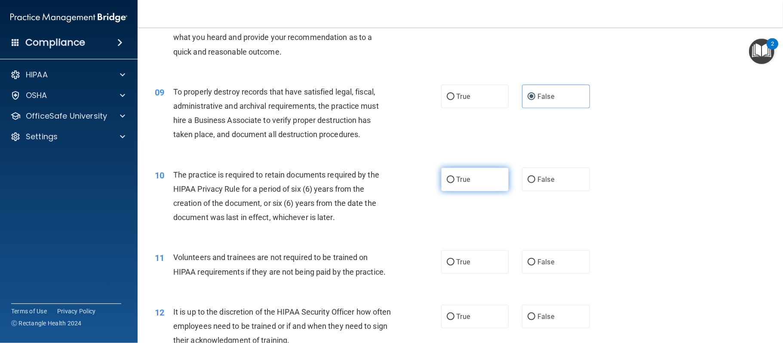
radio input "true"
click at [543, 266] on label "False" at bounding box center [556, 262] width 68 height 24
click at [535, 266] on input "False" at bounding box center [532, 262] width 8 height 6
radio input "true"
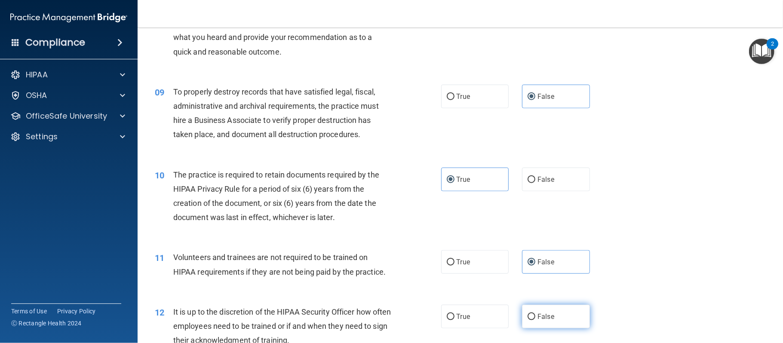
click at [556, 320] on label "False" at bounding box center [556, 317] width 68 height 24
click at [535, 320] on input "False" at bounding box center [532, 317] width 8 height 6
radio input "true"
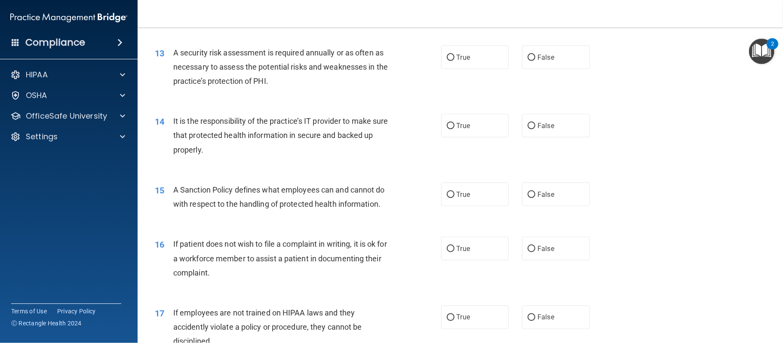
scroll to position [936, 0]
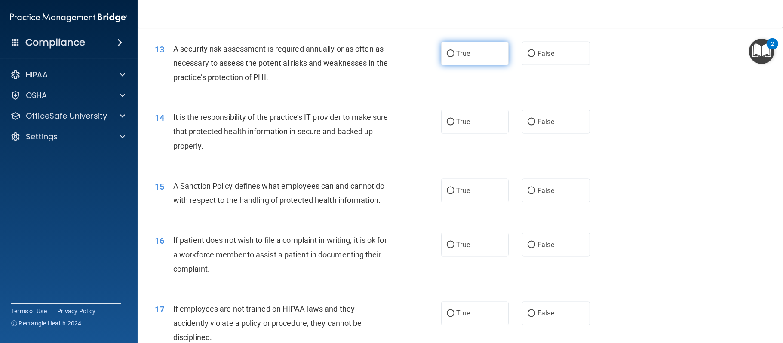
click at [454, 55] on input "True" at bounding box center [451, 54] width 8 height 6
radio input "true"
click at [546, 126] on label "False" at bounding box center [556, 122] width 68 height 24
click at [535, 126] on input "False" at bounding box center [532, 122] width 8 height 6
radio input "true"
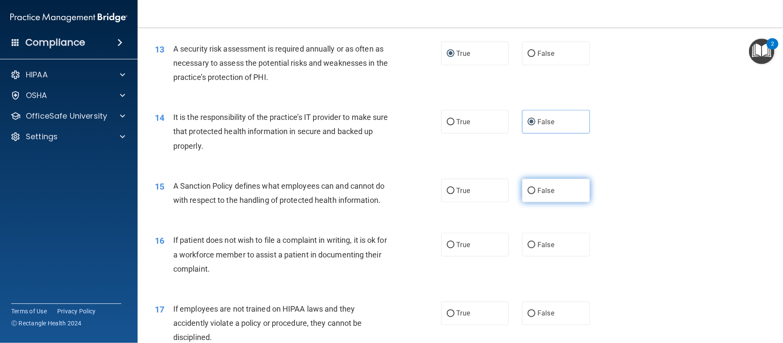
click at [546, 188] on span "False" at bounding box center [545, 191] width 17 height 8
click at [535, 188] on input "False" at bounding box center [532, 191] width 8 height 6
radio input "true"
click at [467, 248] on span "True" at bounding box center [463, 245] width 13 height 8
click at [454, 248] on input "True" at bounding box center [451, 245] width 8 height 6
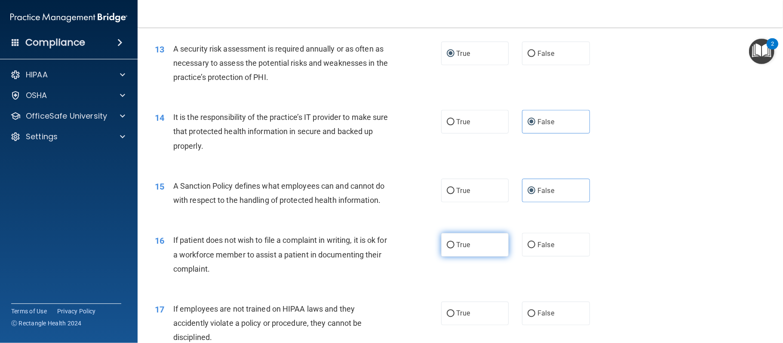
radio input "true"
click at [557, 313] on label "False" at bounding box center [556, 314] width 68 height 24
click at [535, 313] on input "False" at bounding box center [532, 314] width 8 height 6
radio input "true"
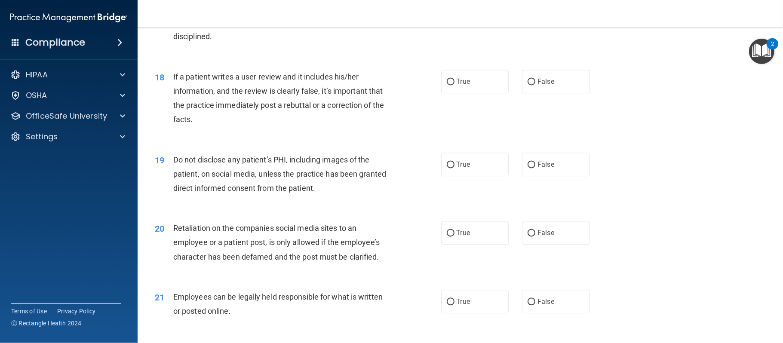
scroll to position [1253, 0]
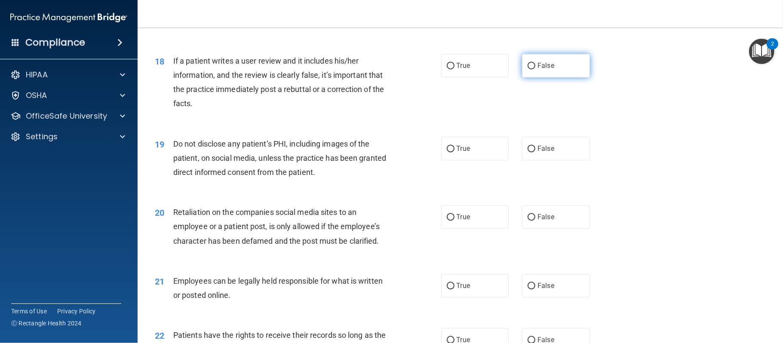
click at [538, 72] on label "False" at bounding box center [556, 66] width 68 height 24
click at [535, 69] on input "False" at bounding box center [532, 66] width 8 height 6
radio input "true"
click at [470, 145] on span "True" at bounding box center [463, 148] width 13 height 8
click at [454, 146] on input "True" at bounding box center [451, 149] width 8 height 6
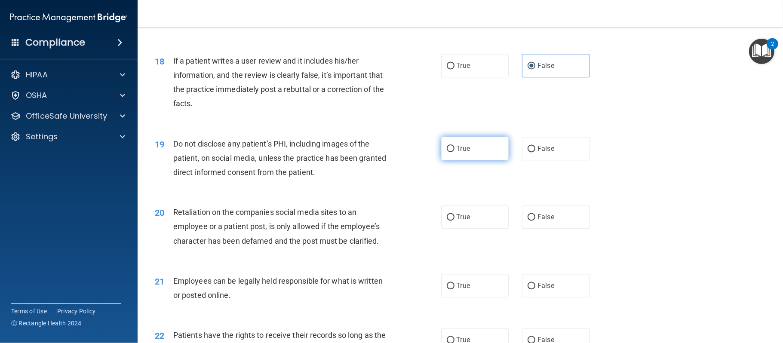
radio input "true"
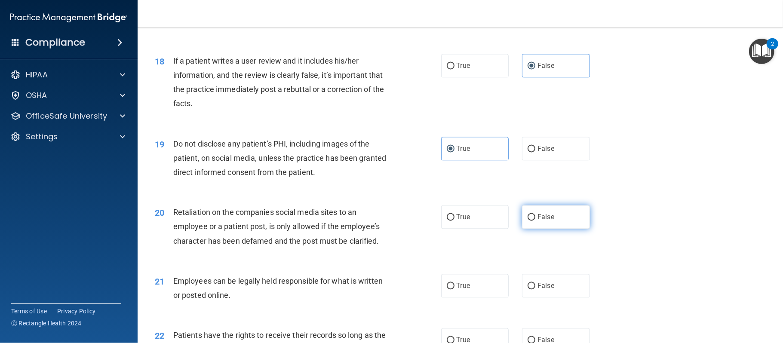
click at [558, 222] on label "False" at bounding box center [556, 217] width 68 height 24
click at [535, 221] on input "False" at bounding box center [532, 217] width 8 height 6
radio input "true"
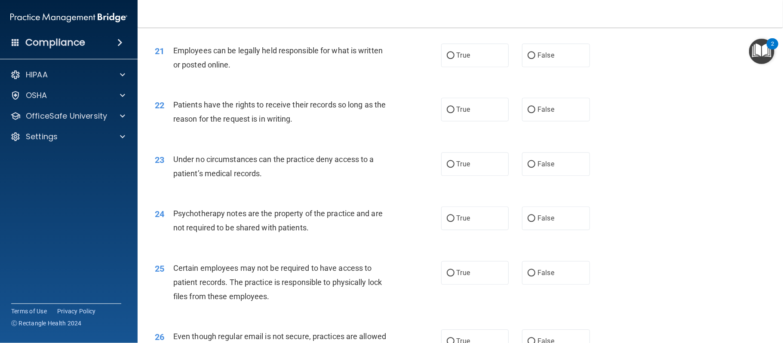
scroll to position [1488, 0]
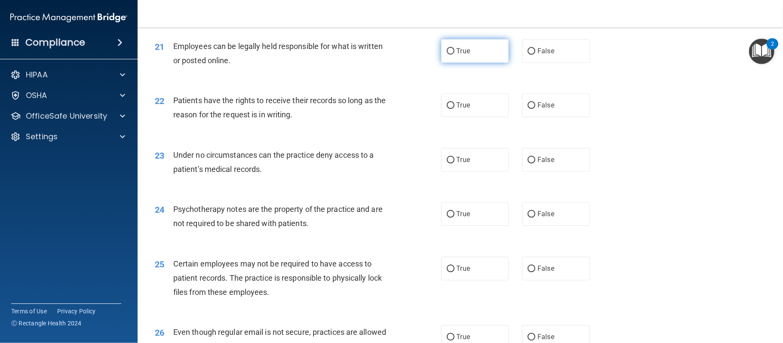
click at [463, 56] on label "True" at bounding box center [475, 51] width 68 height 24
click at [454, 55] on input "True" at bounding box center [451, 51] width 8 height 6
radio input "true"
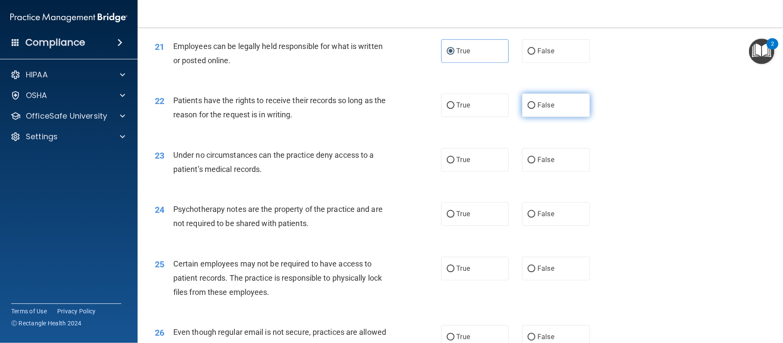
click at [544, 105] on span "False" at bounding box center [545, 105] width 17 height 8
click at [535, 105] on input "False" at bounding box center [532, 105] width 8 height 6
radio input "true"
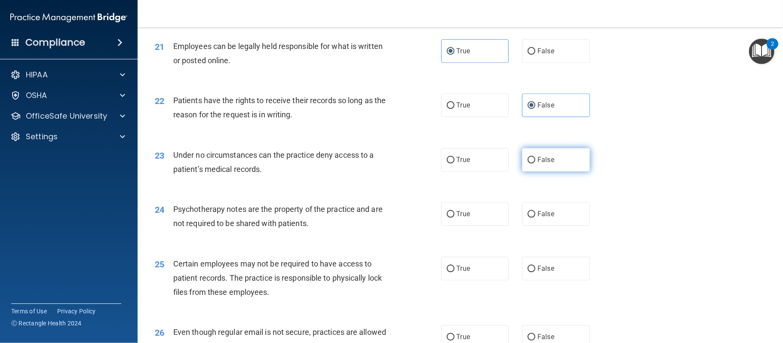
click at [568, 157] on label "False" at bounding box center [556, 160] width 68 height 24
click at [535, 157] on input "False" at bounding box center [532, 160] width 8 height 6
radio input "true"
click at [479, 214] on label "True" at bounding box center [475, 214] width 68 height 24
click at [454, 214] on input "True" at bounding box center [451, 214] width 8 height 6
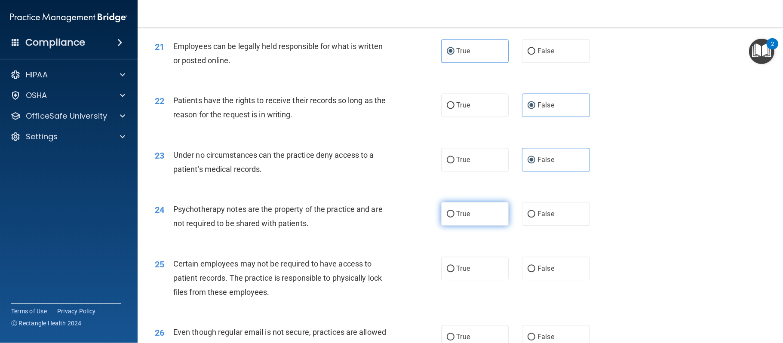
radio input "true"
click at [488, 262] on label "True" at bounding box center [475, 269] width 68 height 24
click at [454, 266] on input "True" at bounding box center [451, 269] width 8 height 6
radio input "true"
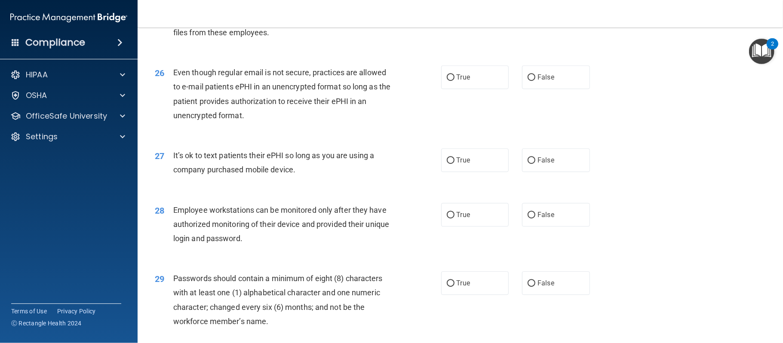
scroll to position [1751, 0]
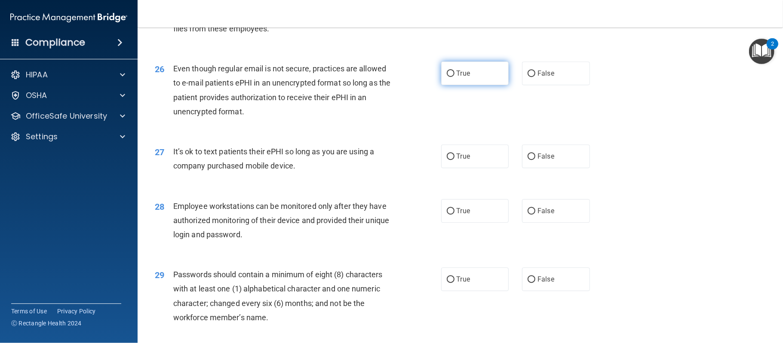
click at [457, 77] on label "True" at bounding box center [475, 73] width 68 height 24
click at [454, 77] on input "True" at bounding box center [451, 74] width 8 height 6
radio input "true"
click at [570, 147] on label "False" at bounding box center [556, 156] width 68 height 24
click at [535, 153] on input "False" at bounding box center [532, 156] width 8 height 6
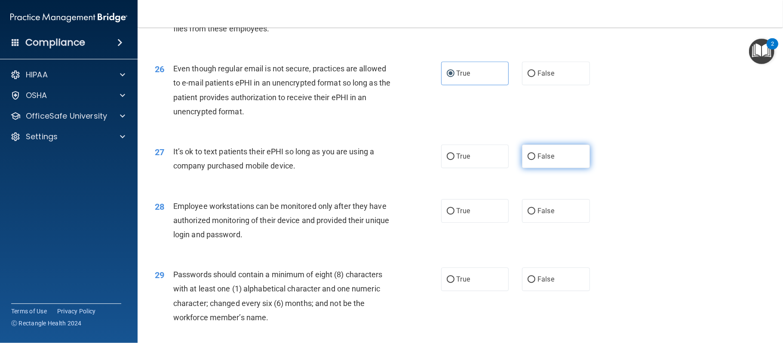
radio input "true"
click at [550, 210] on span "False" at bounding box center [545, 211] width 17 height 8
click at [535, 210] on input "False" at bounding box center [532, 211] width 8 height 6
radio input "true"
click at [466, 276] on span "True" at bounding box center [463, 279] width 13 height 8
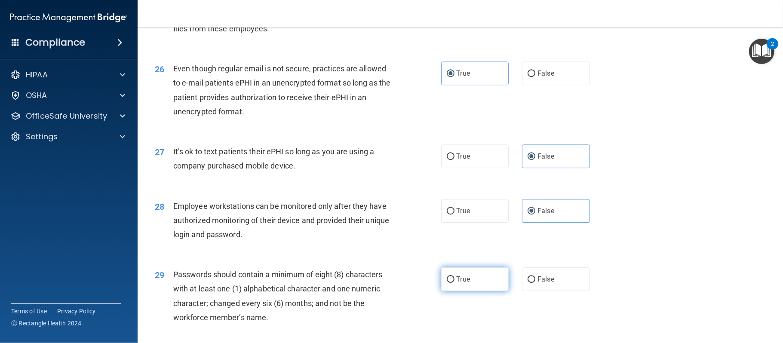
click at [454, 276] on input "True" at bounding box center [451, 279] width 8 height 6
radio input "true"
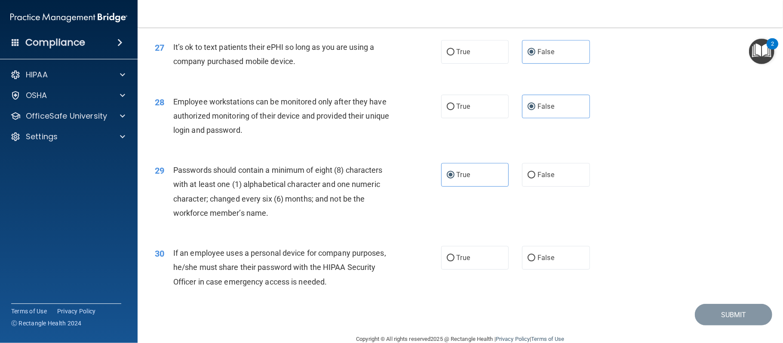
scroll to position [1872, 0]
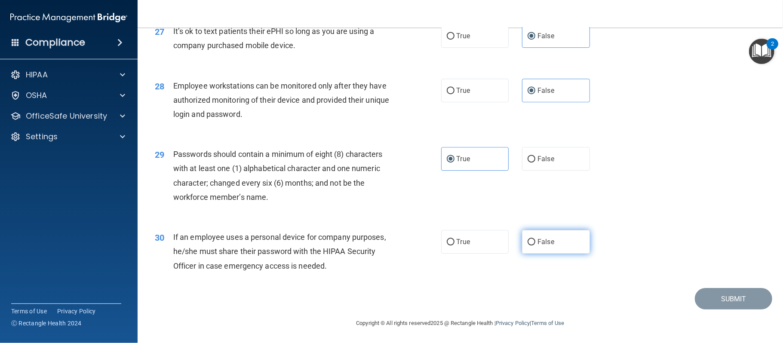
click at [534, 237] on label "False" at bounding box center [556, 242] width 68 height 24
click at [534, 239] on input "False" at bounding box center [532, 242] width 8 height 6
radio input "true"
click at [727, 297] on button "Submit" at bounding box center [733, 299] width 77 height 22
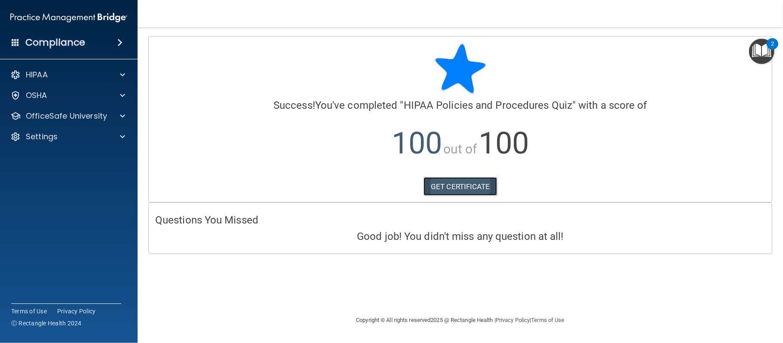
click at [486, 190] on link "GET CERTIFICATE" at bounding box center [460, 186] width 74 height 19
click at [768, 46] on div "2" at bounding box center [773, 43] width 12 height 11
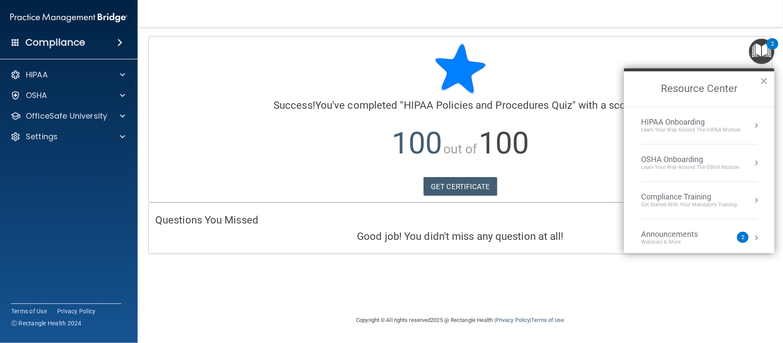
click at [695, 195] on div "Compliance Training" at bounding box center [689, 196] width 96 height 9
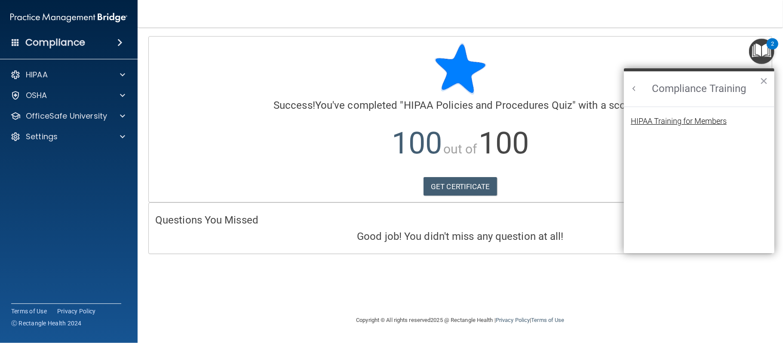
click at [671, 121] on div "HIPAA Training for Members" at bounding box center [679, 121] width 96 height 8
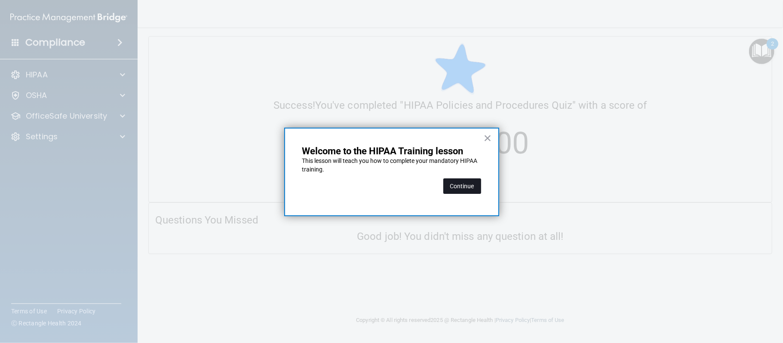
click at [464, 189] on button "Continue" at bounding box center [462, 185] width 38 height 15
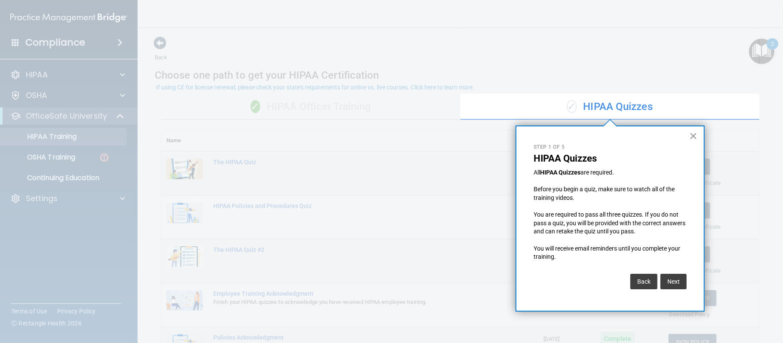
click at [695, 138] on button "×" at bounding box center [693, 136] width 8 height 14
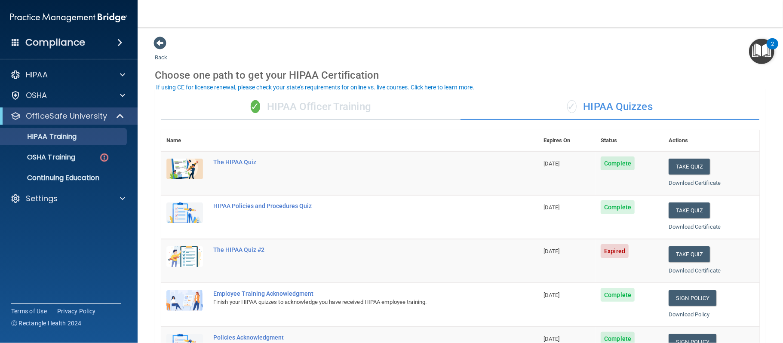
click at [270, 110] on div "✓ HIPAA Officer Training" at bounding box center [310, 107] width 299 height 26
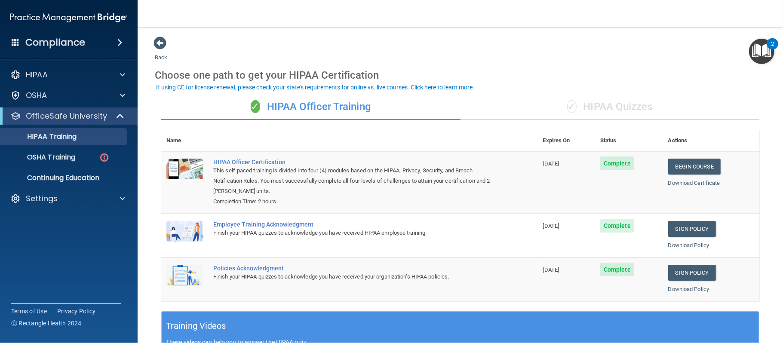
click at [590, 105] on div "✓ HIPAA Quizzes" at bounding box center [609, 107] width 299 height 26
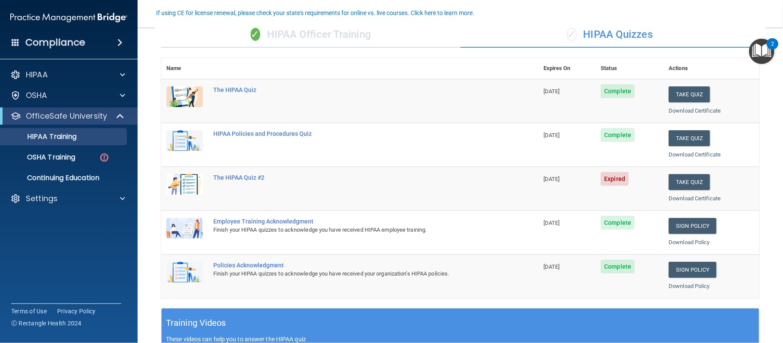
scroll to position [74, 0]
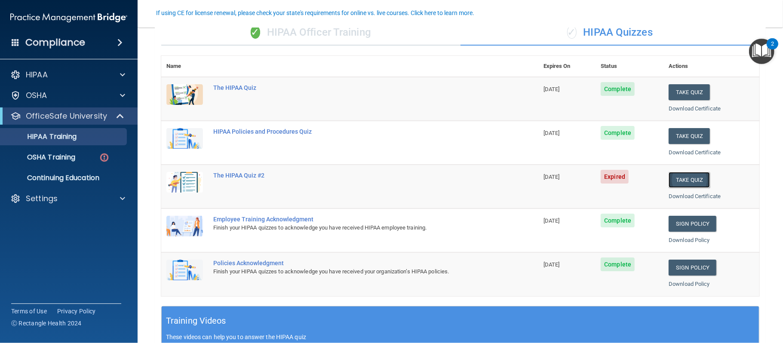
click at [688, 182] on button "Take Quiz" at bounding box center [689, 180] width 41 height 16
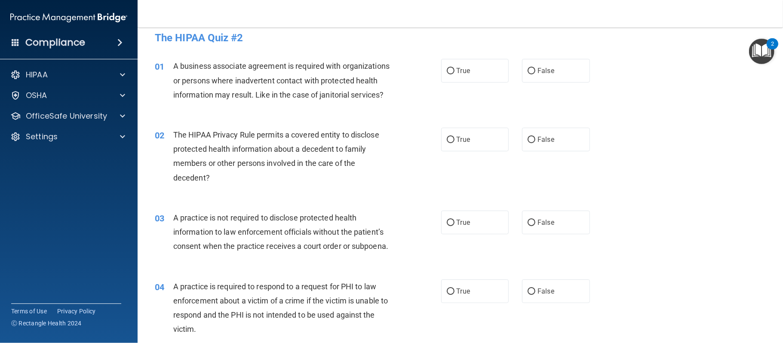
scroll to position [2, 0]
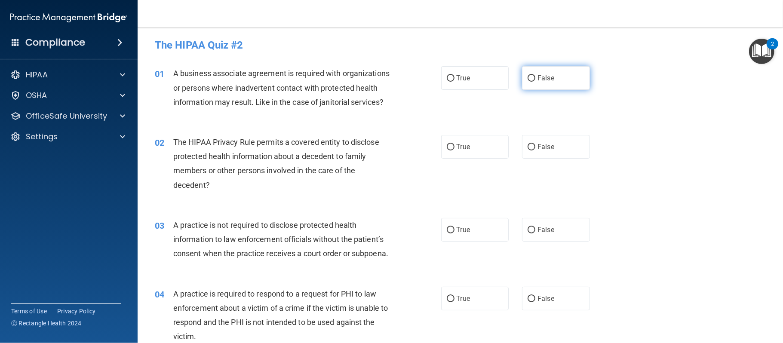
click at [558, 88] on label "False" at bounding box center [556, 78] width 68 height 24
click at [535, 82] on input "False" at bounding box center [532, 78] width 8 height 6
radio input "true"
click at [480, 146] on label "True" at bounding box center [475, 147] width 68 height 24
click at [454, 146] on input "True" at bounding box center [451, 147] width 8 height 6
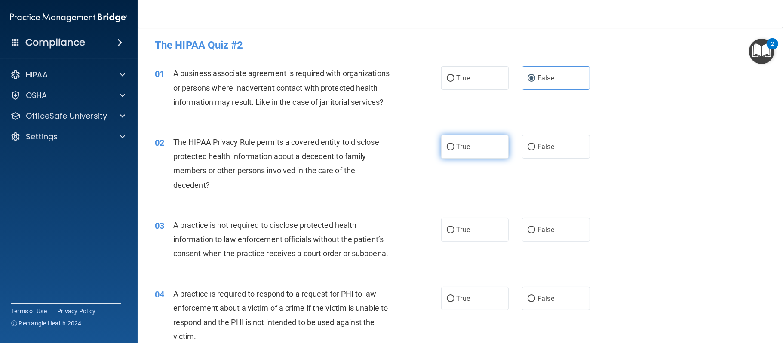
radio input "true"
click at [548, 219] on label "False" at bounding box center [556, 230] width 68 height 24
click at [535, 227] on input "False" at bounding box center [532, 230] width 8 height 6
radio input "true"
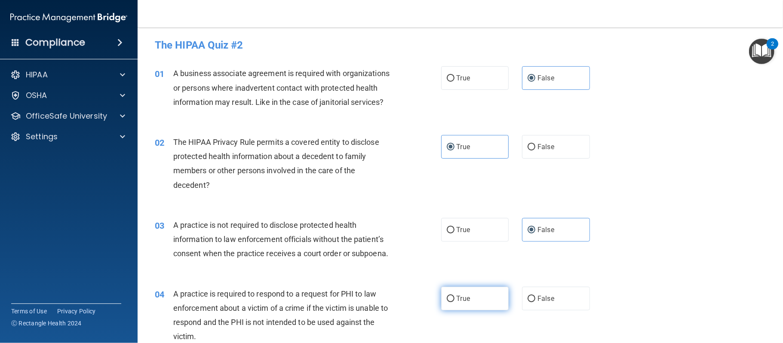
click at [482, 300] on label "True" at bounding box center [475, 299] width 68 height 24
click at [454, 300] on input "True" at bounding box center [451, 299] width 8 height 6
radio input "true"
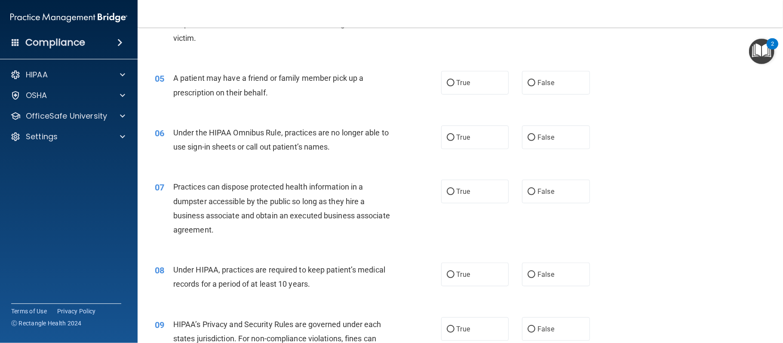
scroll to position [323, 0]
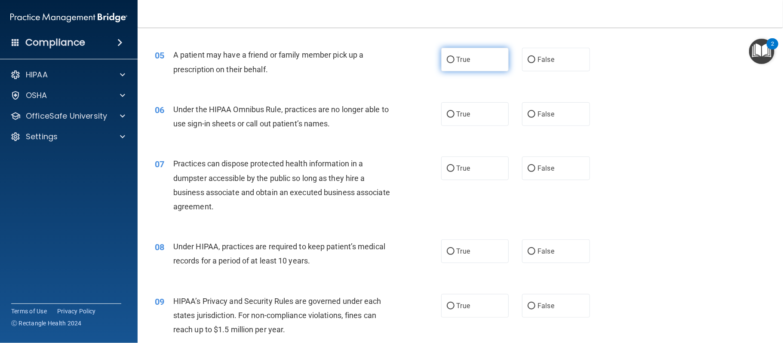
click at [465, 64] on label "True" at bounding box center [475, 60] width 68 height 24
click at [454, 63] on input "True" at bounding box center [451, 60] width 8 height 6
radio input "true"
click at [554, 122] on label "False" at bounding box center [556, 114] width 68 height 24
click at [535, 118] on input "False" at bounding box center [532, 114] width 8 height 6
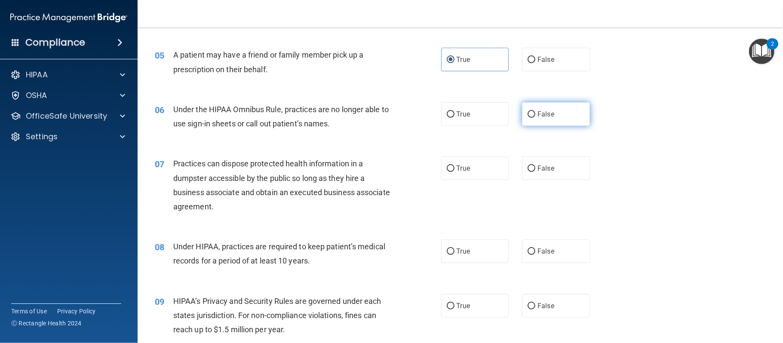
radio input "true"
click at [554, 175] on label "False" at bounding box center [556, 168] width 68 height 24
click at [535, 172] on input "False" at bounding box center [532, 169] width 8 height 6
radio input "true"
click at [557, 251] on label "False" at bounding box center [556, 251] width 68 height 24
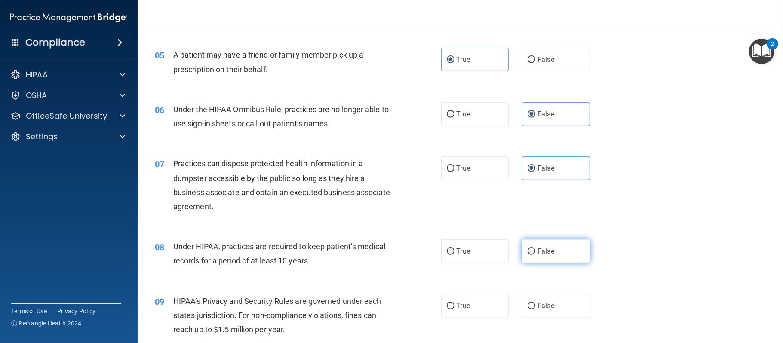
click at [535, 251] on input "False" at bounding box center [532, 252] width 8 height 6
radio input "true"
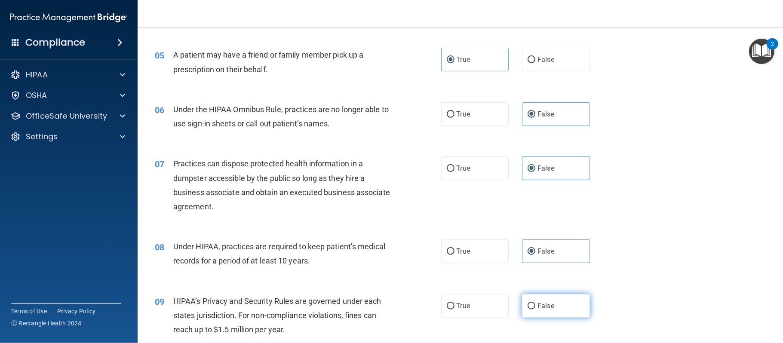
click at [560, 301] on label "False" at bounding box center [556, 306] width 68 height 24
click at [535, 303] on input "False" at bounding box center [532, 306] width 8 height 6
radio input "true"
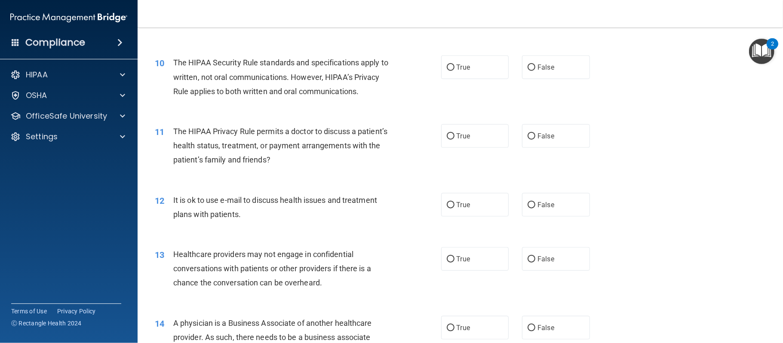
scroll to position [635, 0]
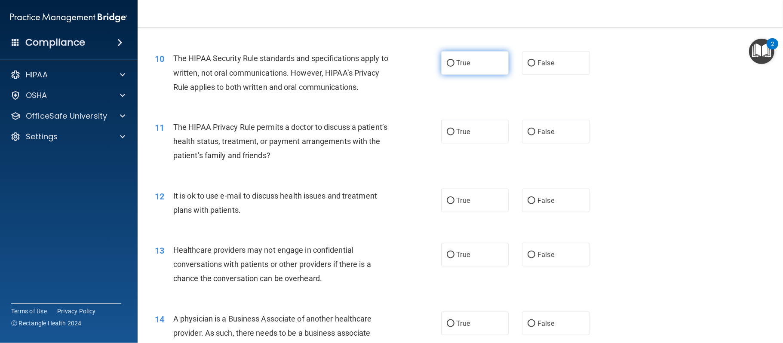
click at [461, 68] on label "True" at bounding box center [475, 63] width 68 height 24
click at [454, 67] on input "True" at bounding box center [451, 63] width 8 height 6
radio input "true"
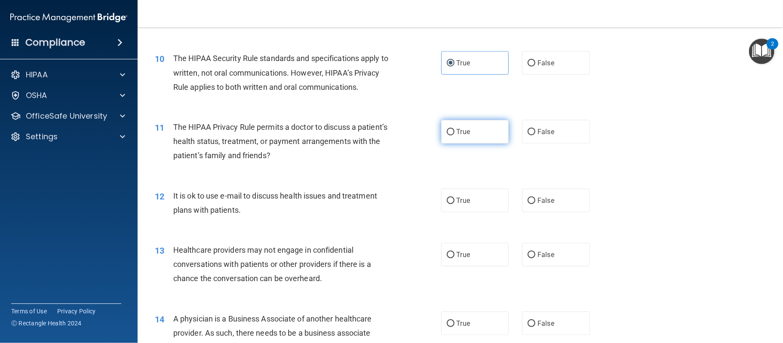
click at [466, 131] on span "True" at bounding box center [463, 132] width 13 height 8
click at [454, 131] on input "True" at bounding box center [451, 132] width 8 height 6
radio input "true"
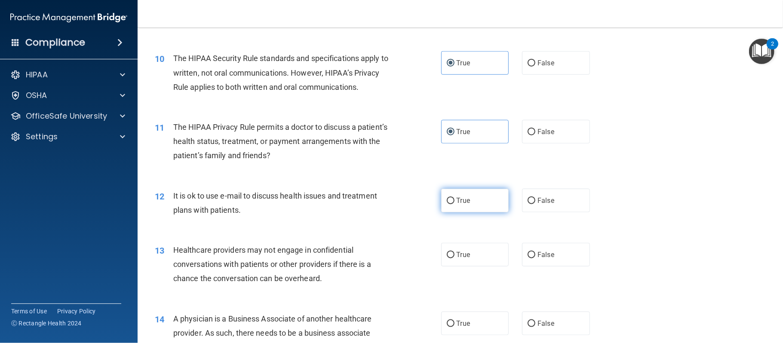
click at [469, 198] on span "True" at bounding box center [463, 200] width 13 height 8
click at [454, 198] on input "True" at bounding box center [451, 201] width 8 height 6
radio input "true"
click at [543, 249] on label "False" at bounding box center [556, 255] width 68 height 24
click at [535, 252] on input "False" at bounding box center [532, 255] width 8 height 6
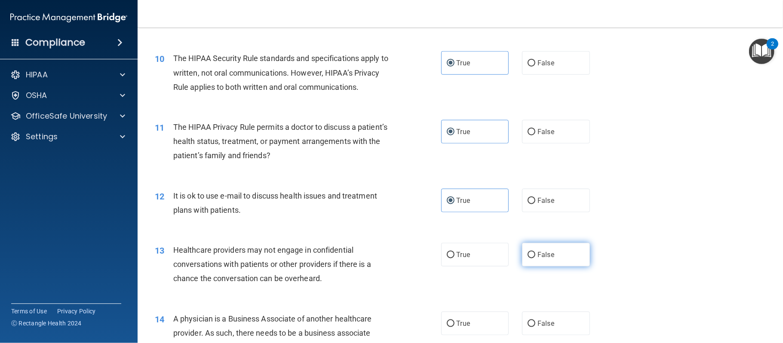
radio input "true"
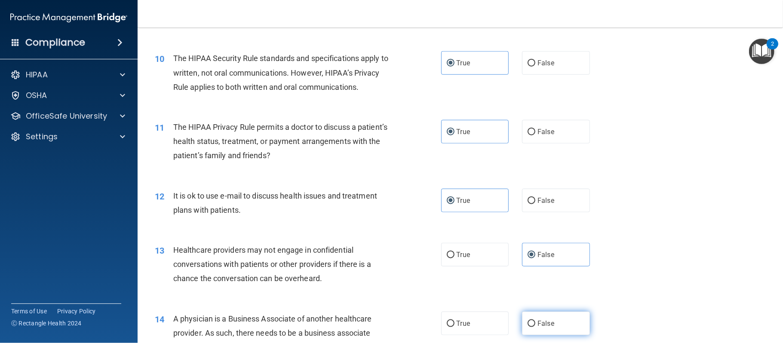
click at [556, 319] on label "False" at bounding box center [556, 324] width 68 height 24
click at [535, 321] on input "False" at bounding box center [532, 324] width 8 height 6
radio input "true"
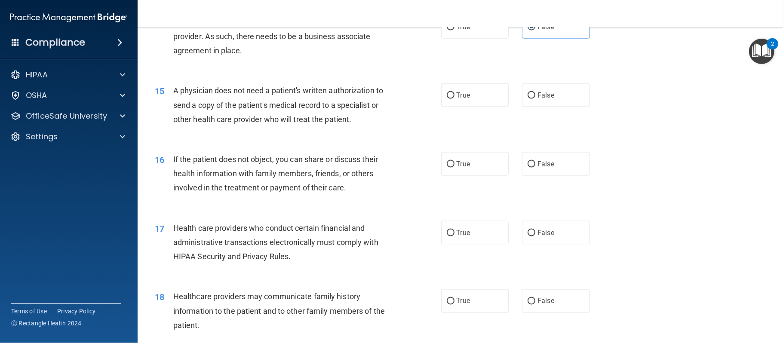
scroll to position [936, 0]
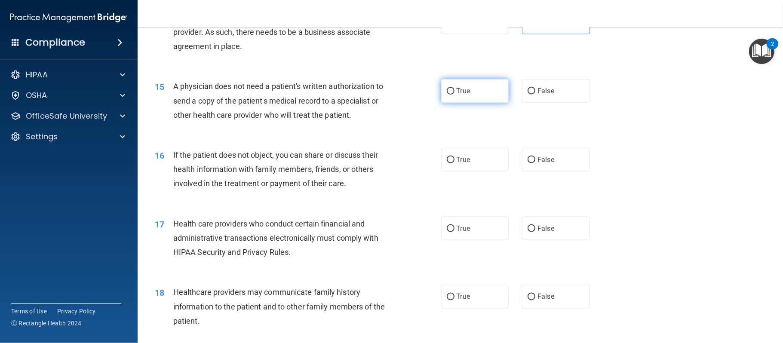
click at [463, 98] on label "True" at bounding box center [475, 91] width 68 height 24
click at [454, 95] on input "True" at bounding box center [451, 91] width 8 height 6
radio input "true"
click at [468, 163] on span "True" at bounding box center [463, 160] width 13 height 8
click at [454, 163] on input "True" at bounding box center [451, 160] width 8 height 6
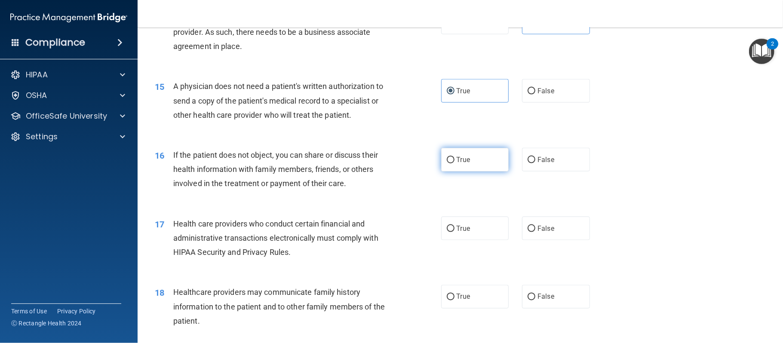
radio input "true"
click at [475, 227] on label "True" at bounding box center [475, 229] width 68 height 24
click at [454, 227] on input "True" at bounding box center [451, 229] width 8 height 6
radio input "true"
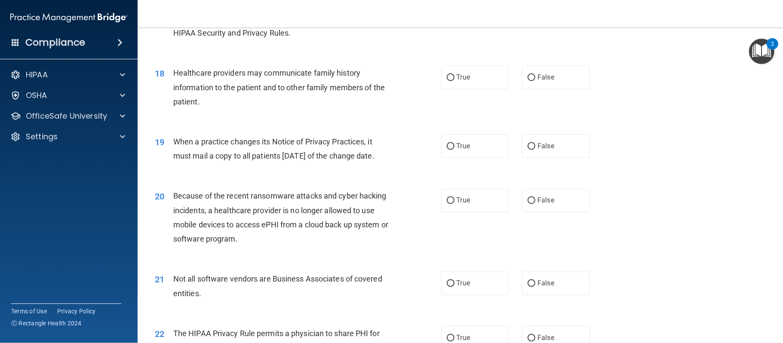
scroll to position [1159, 0]
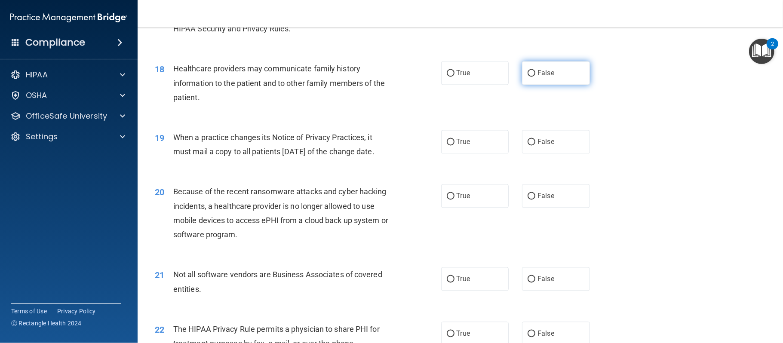
click at [550, 74] on span "False" at bounding box center [545, 73] width 17 height 8
click at [535, 74] on input "False" at bounding box center [532, 74] width 8 height 6
radio input "true"
click at [545, 151] on label "False" at bounding box center [556, 142] width 68 height 24
click at [535, 146] on input "False" at bounding box center [532, 142] width 8 height 6
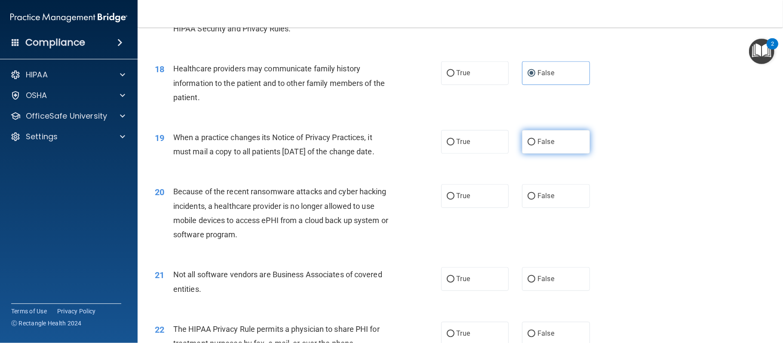
radio input "true"
click at [565, 208] on label "False" at bounding box center [556, 196] width 68 height 24
click at [535, 200] on input "False" at bounding box center [532, 196] width 8 height 6
radio input "true"
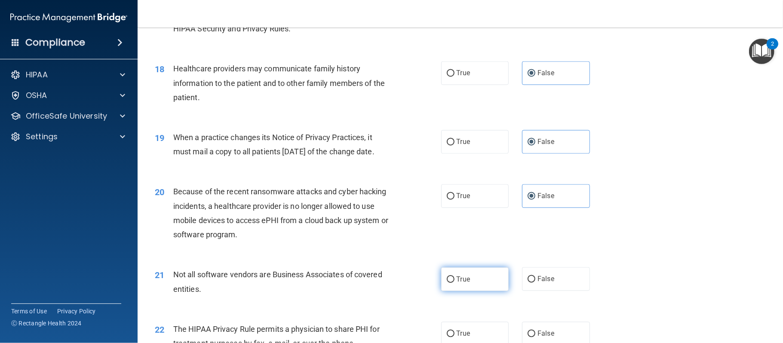
click at [483, 291] on label "True" at bounding box center [475, 279] width 68 height 24
click at [454, 283] on input "True" at bounding box center [451, 279] width 8 height 6
radio input "true"
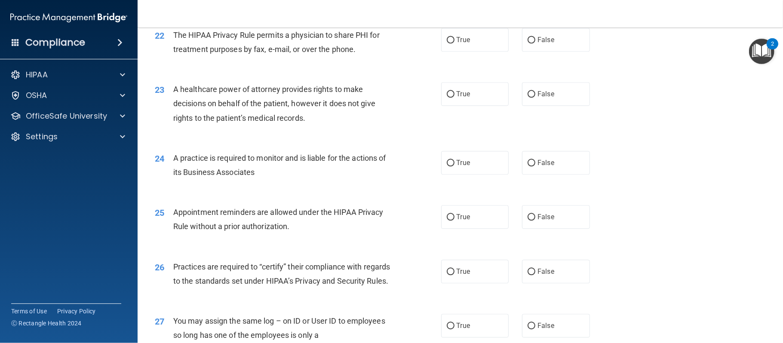
scroll to position [1457, 0]
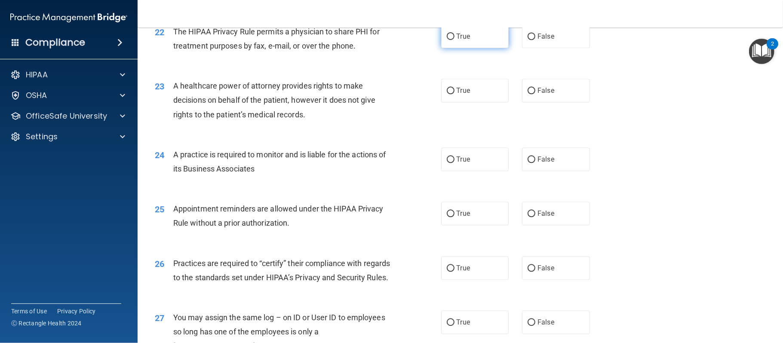
click at [462, 40] on span "True" at bounding box center [463, 36] width 13 height 8
click at [454, 40] on input "True" at bounding box center [451, 37] width 8 height 6
radio input "true"
click at [557, 102] on label "False" at bounding box center [556, 91] width 68 height 24
click at [535, 94] on input "False" at bounding box center [532, 91] width 8 height 6
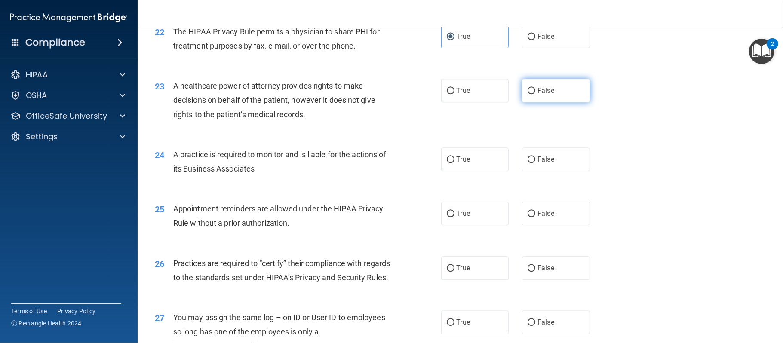
radio input "true"
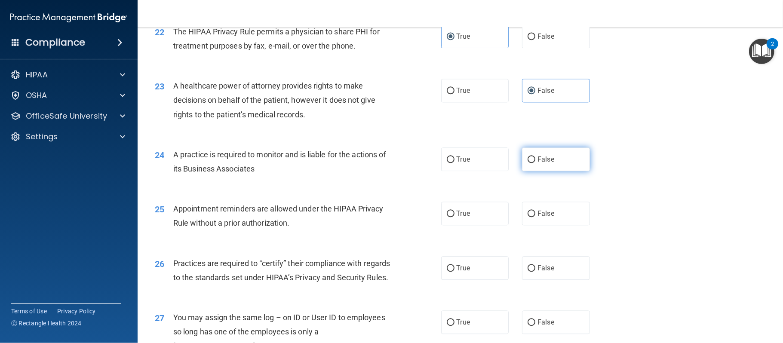
click at [561, 171] on label "False" at bounding box center [556, 159] width 68 height 24
click at [535, 163] on input "False" at bounding box center [532, 159] width 8 height 6
radio input "true"
click at [463, 218] on span "True" at bounding box center [463, 213] width 13 height 8
click at [454, 217] on input "True" at bounding box center [451, 214] width 8 height 6
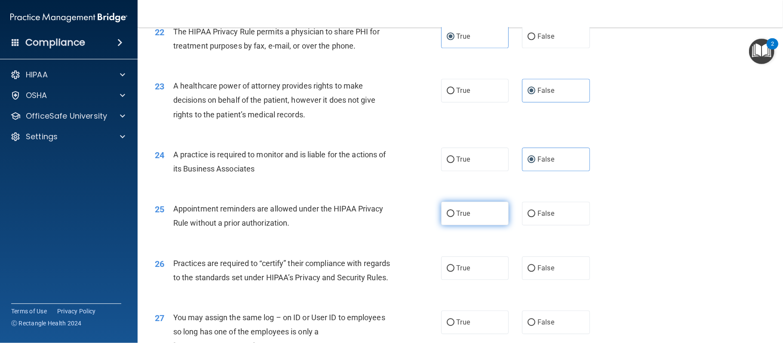
radio input "true"
click at [548, 272] on span "False" at bounding box center [545, 268] width 17 height 8
click at [535, 272] on input "False" at bounding box center [532, 268] width 8 height 6
radio input "true"
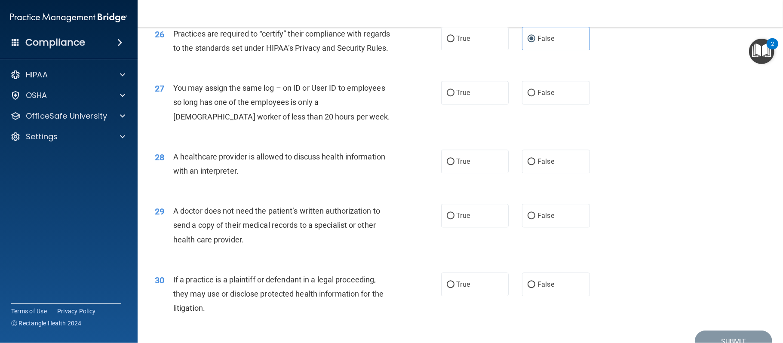
scroll to position [1727, 0]
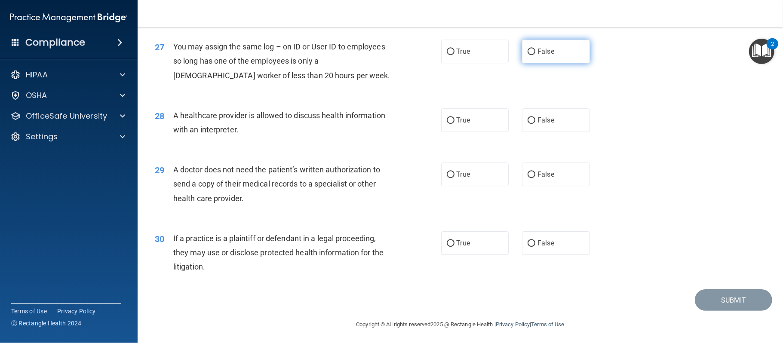
click at [555, 63] on label "False" at bounding box center [556, 52] width 68 height 24
click at [535, 55] on input "False" at bounding box center [532, 52] width 8 height 6
radio input "true"
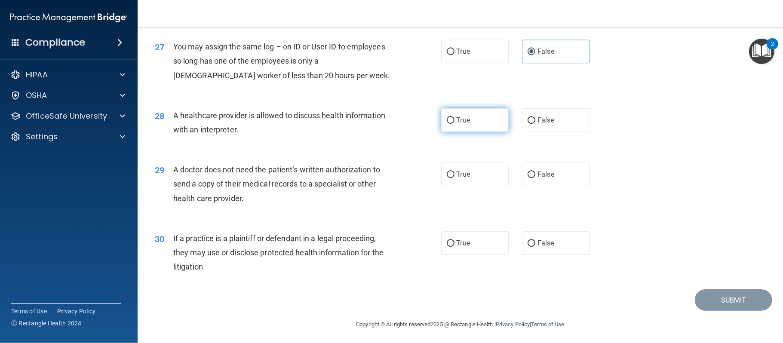
click at [493, 132] on label "True" at bounding box center [475, 120] width 68 height 24
click at [454, 124] on input "True" at bounding box center [451, 120] width 8 height 6
radio input "true"
click at [486, 186] on label "True" at bounding box center [475, 175] width 68 height 24
click at [454, 178] on input "True" at bounding box center [451, 175] width 8 height 6
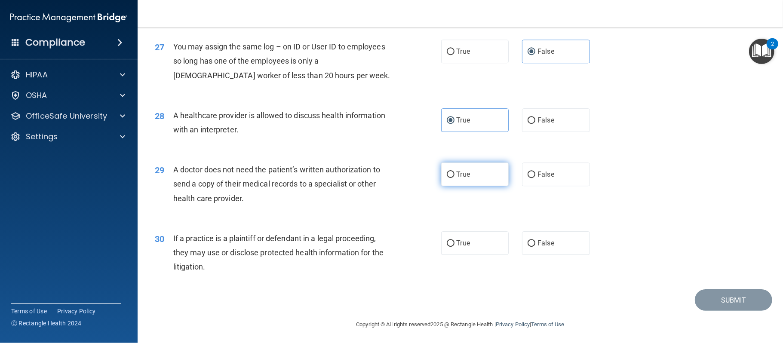
radio input "true"
click at [488, 255] on label "True" at bounding box center [475, 243] width 68 height 24
click at [454, 247] on input "True" at bounding box center [451, 243] width 8 height 6
radio input "true"
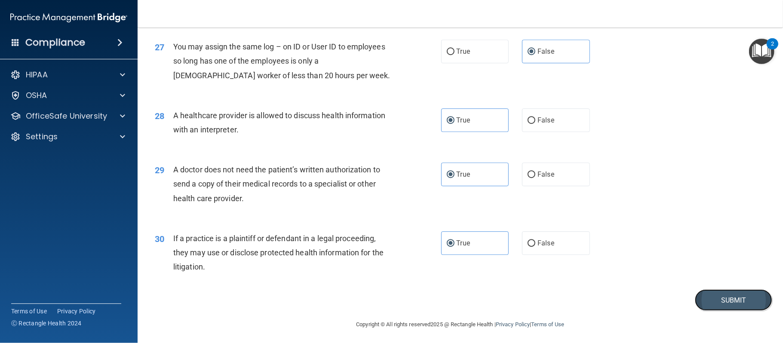
click at [745, 311] on button "Submit" at bounding box center [733, 300] width 77 height 22
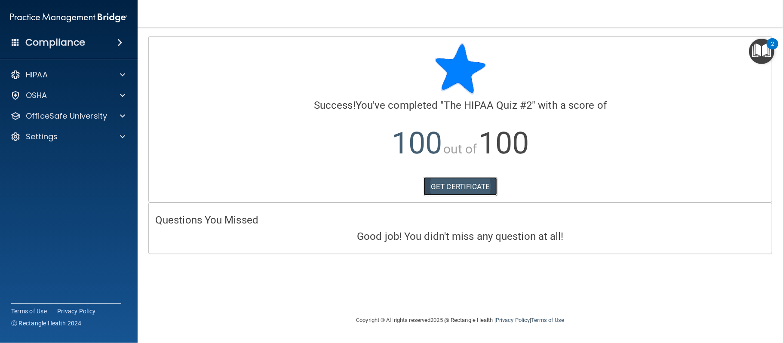
click at [484, 187] on link "GET CERTIFICATE" at bounding box center [460, 186] width 74 height 19
click at [767, 57] on img "Open Resource Center, 2 new notifications" at bounding box center [761, 51] width 25 height 25
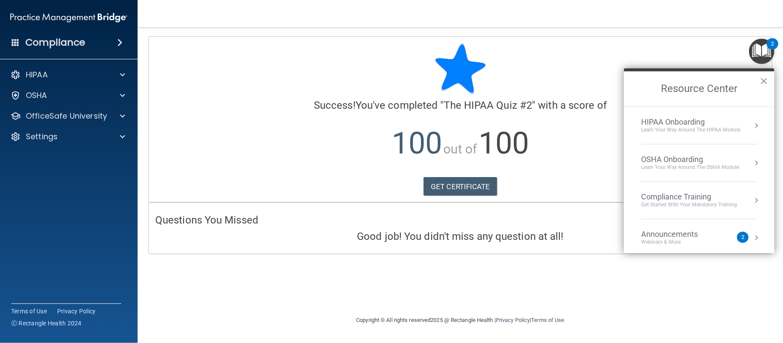
click at [686, 196] on div "Compliance Training" at bounding box center [689, 196] width 96 height 9
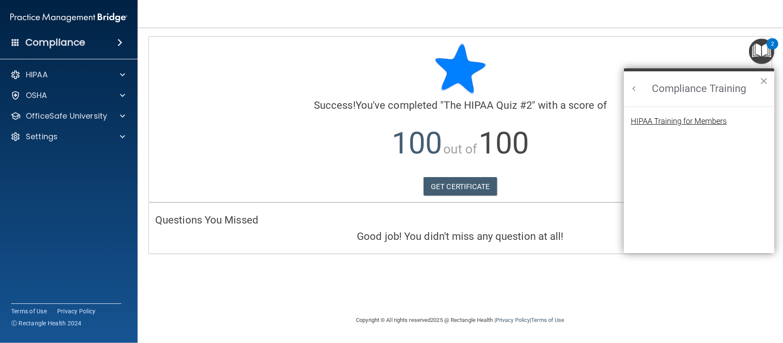
click at [681, 121] on div "HIPAA Training for Members" at bounding box center [679, 121] width 96 height 8
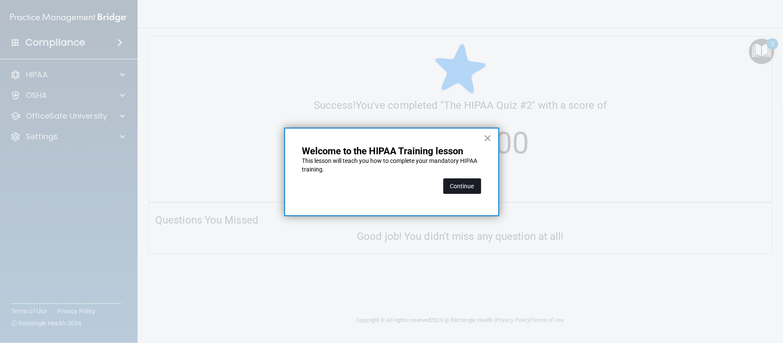
click at [463, 189] on button "Continue" at bounding box center [462, 185] width 38 height 15
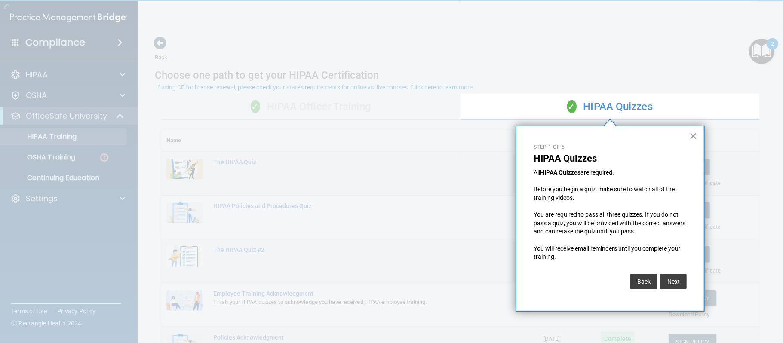
click at [696, 134] on button "×" at bounding box center [693, 136] width 8 height 14
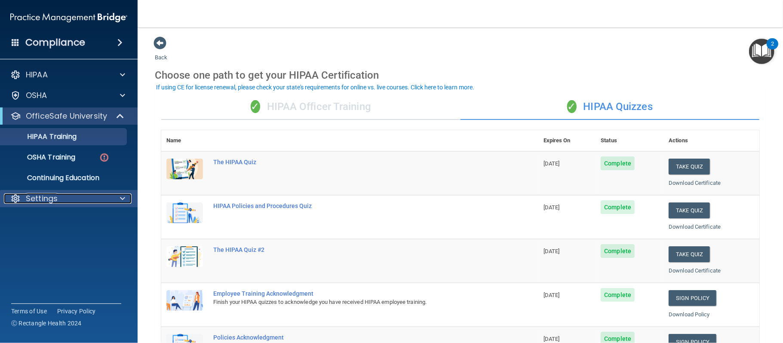
click at [54, 198] on p "Settings" at bounding box center [42, 198] width 32 height 10
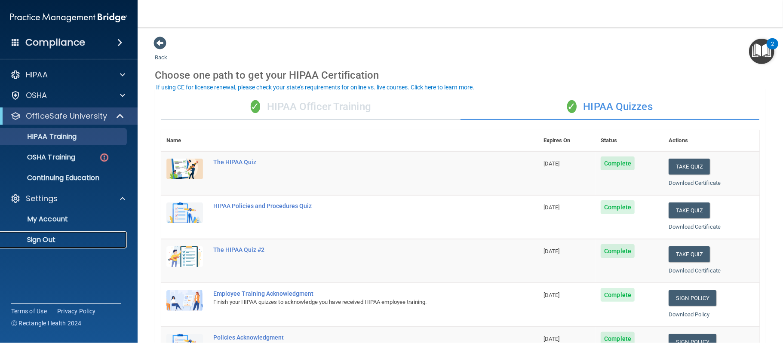
click at [56, 242] on p "Sign Out" at bounding box center [64, 240] width 117 height 9
